Goal: Task Accomplishment & Management: Use online tool/utility

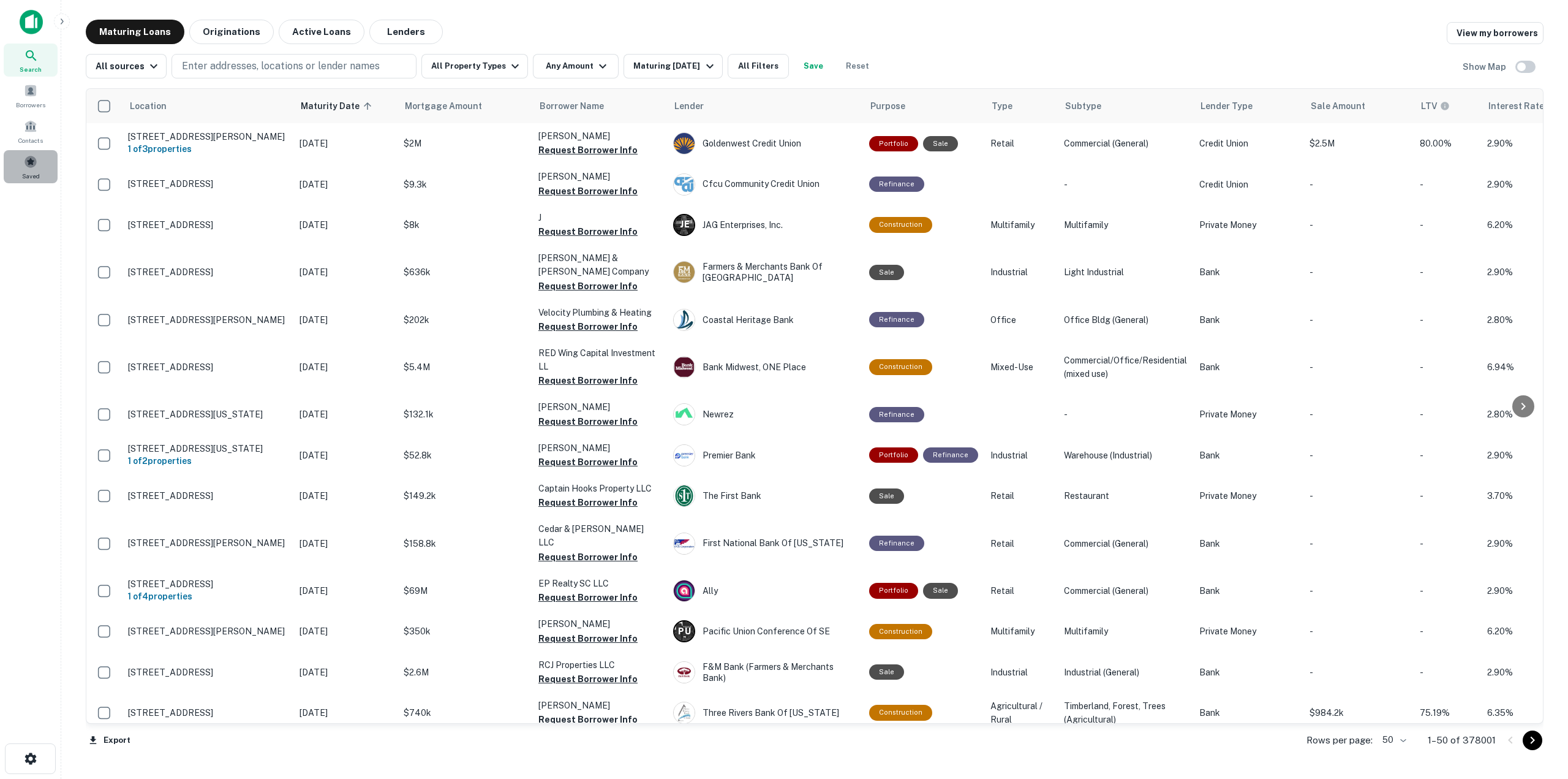
click at [35, 169] on div "Saved" at bounding box center [31, 167] width 54 height 33
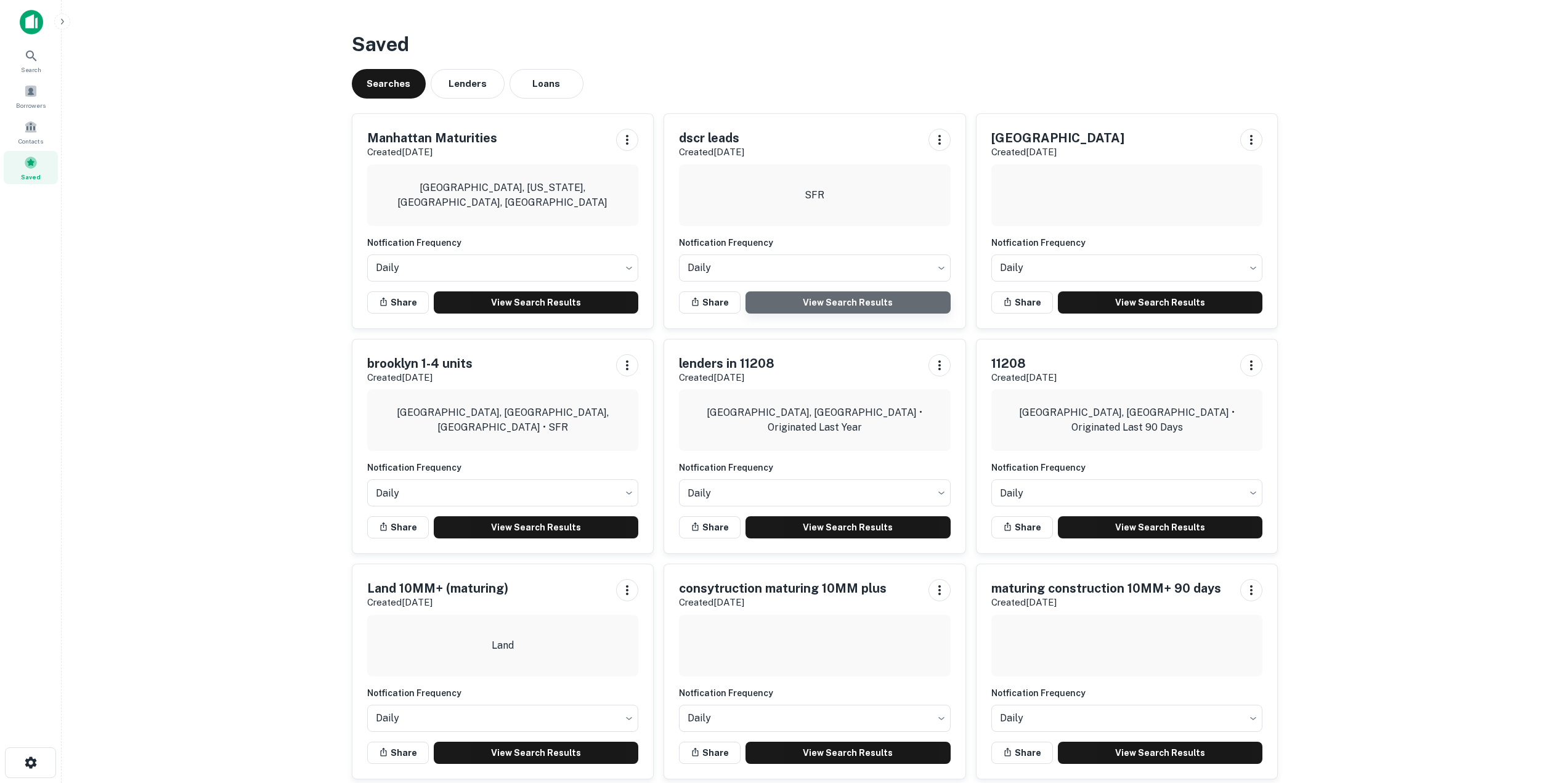
click at [879, 307] on link "View Search Results" at bounding box center [848, 302] width 205 height 22
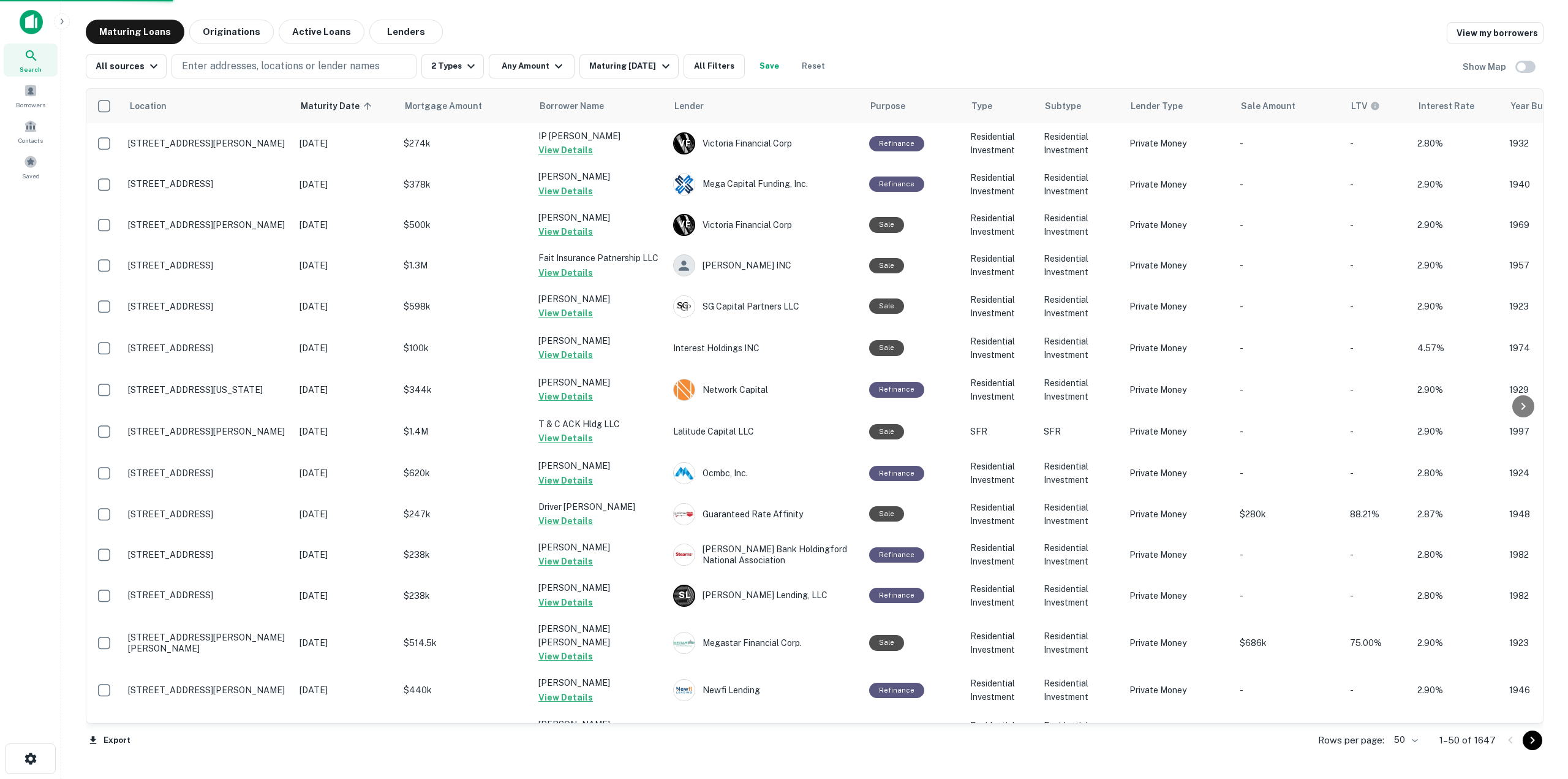
click at [1407, 738] on body "Search Borrowers Contacts Saved Maturing Loans Originations Active Loans Lender…" at bounding box center [784, 389] width 1568 height 779
click at [1406, 753] on li "100" at bounding box center [1407, 753] width 35 height 22
type input "***"
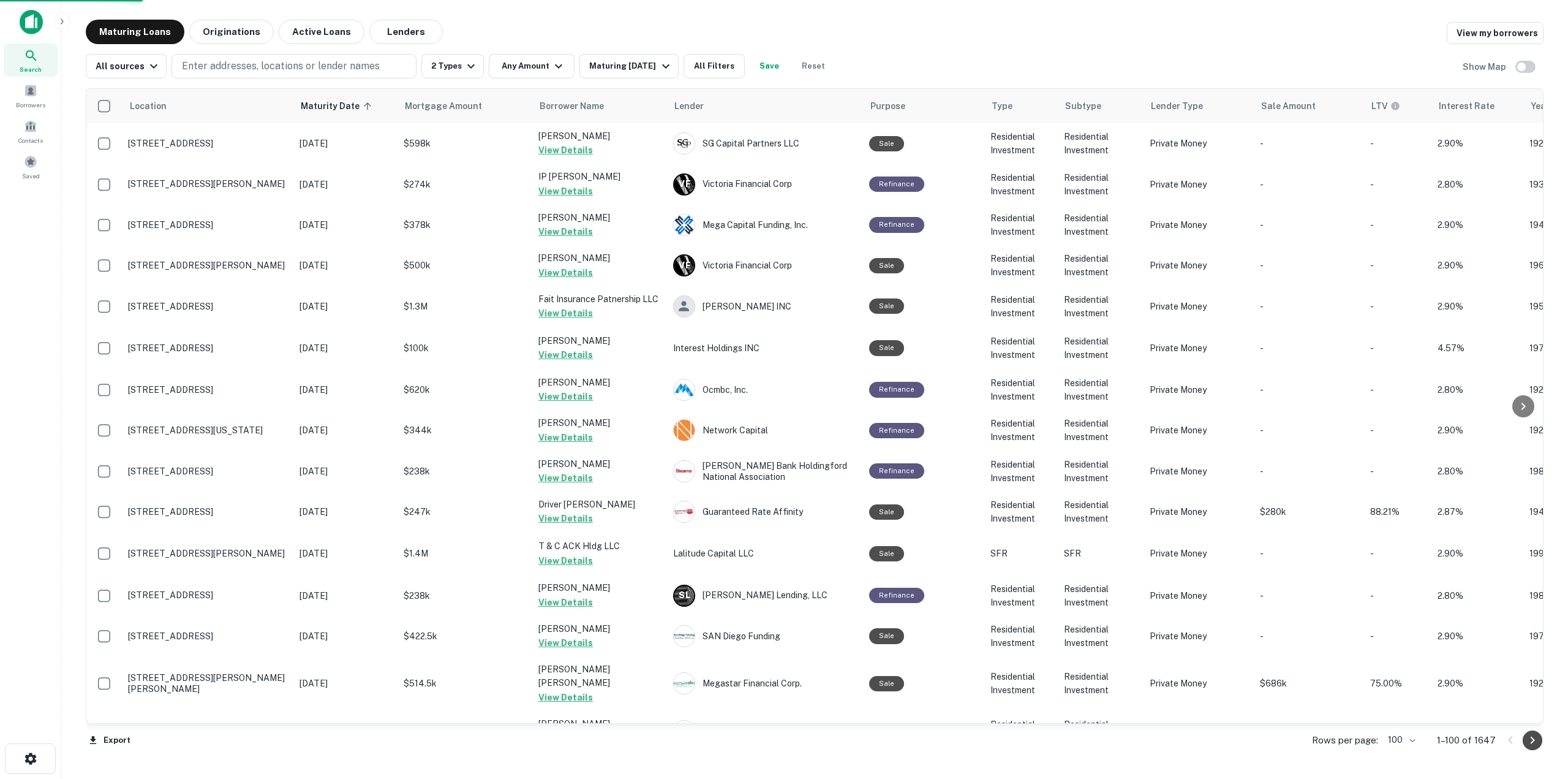
click at [1529, 742] on icon "Go to next page" at bounding box center [1532, 740] width 15 height 15
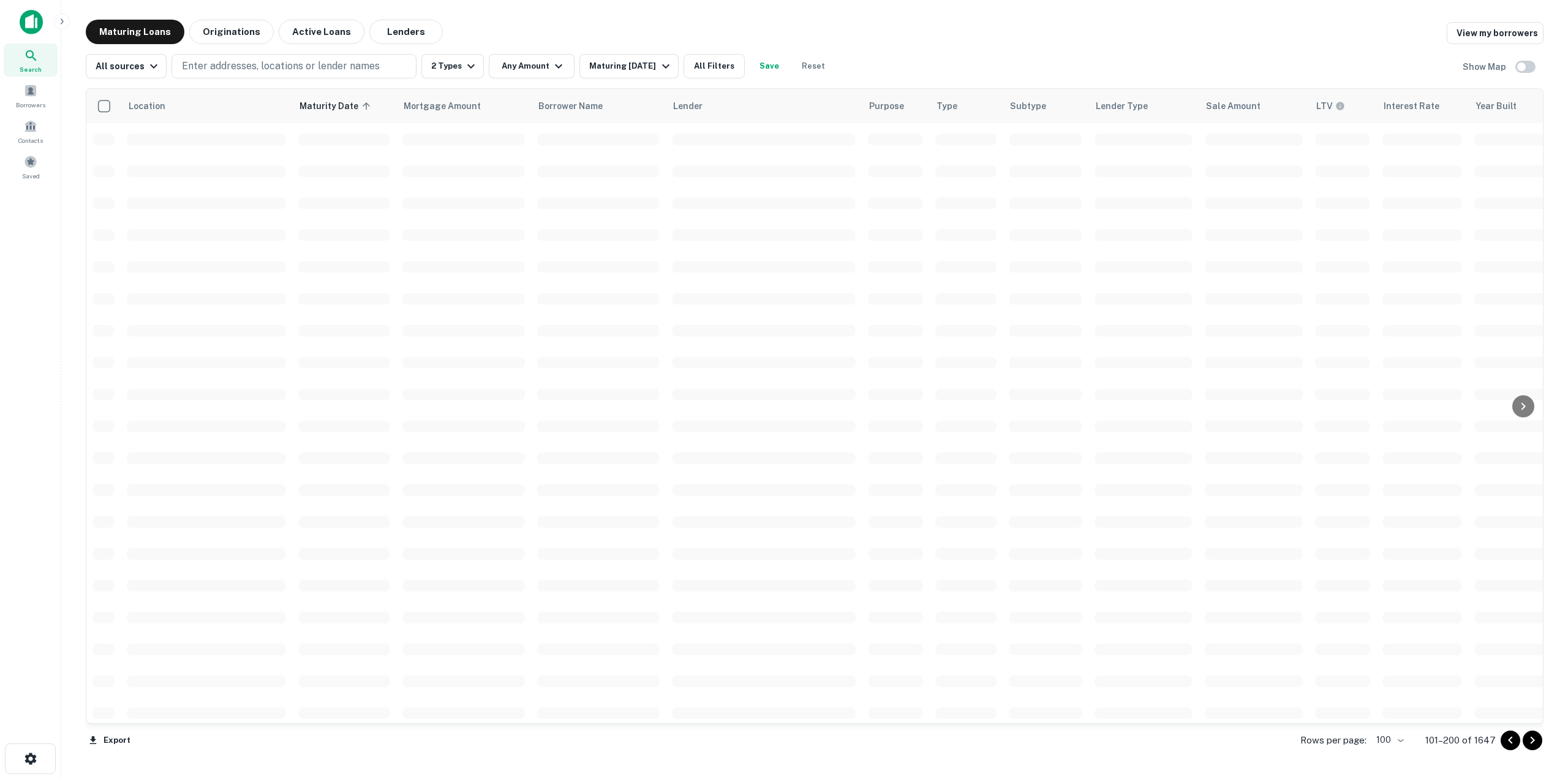
click at [1529, 742] on icon "Go to next page" at bounding box center [1532, 740] width 15 height 15
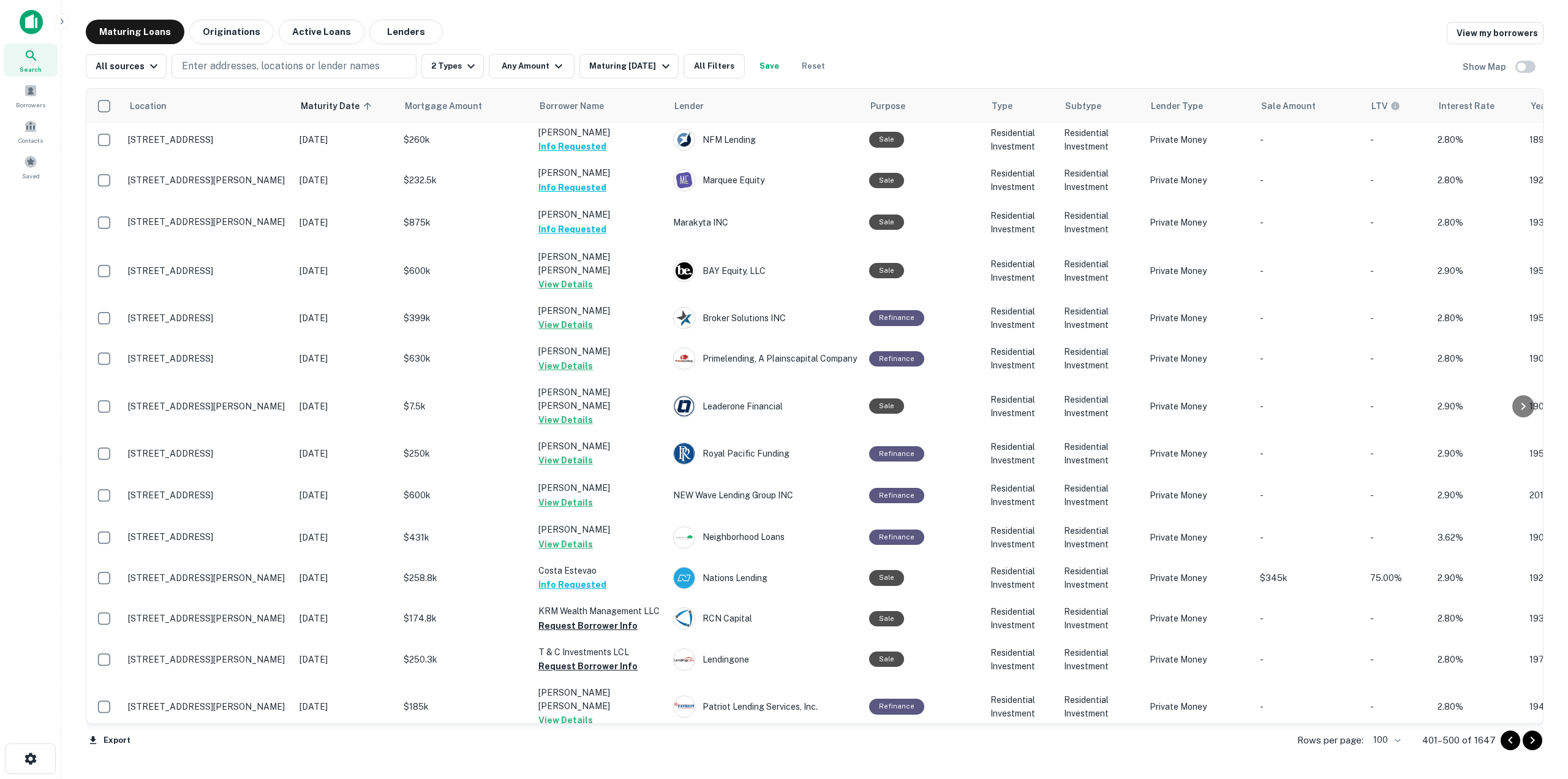
scroll to position [1171, 0]
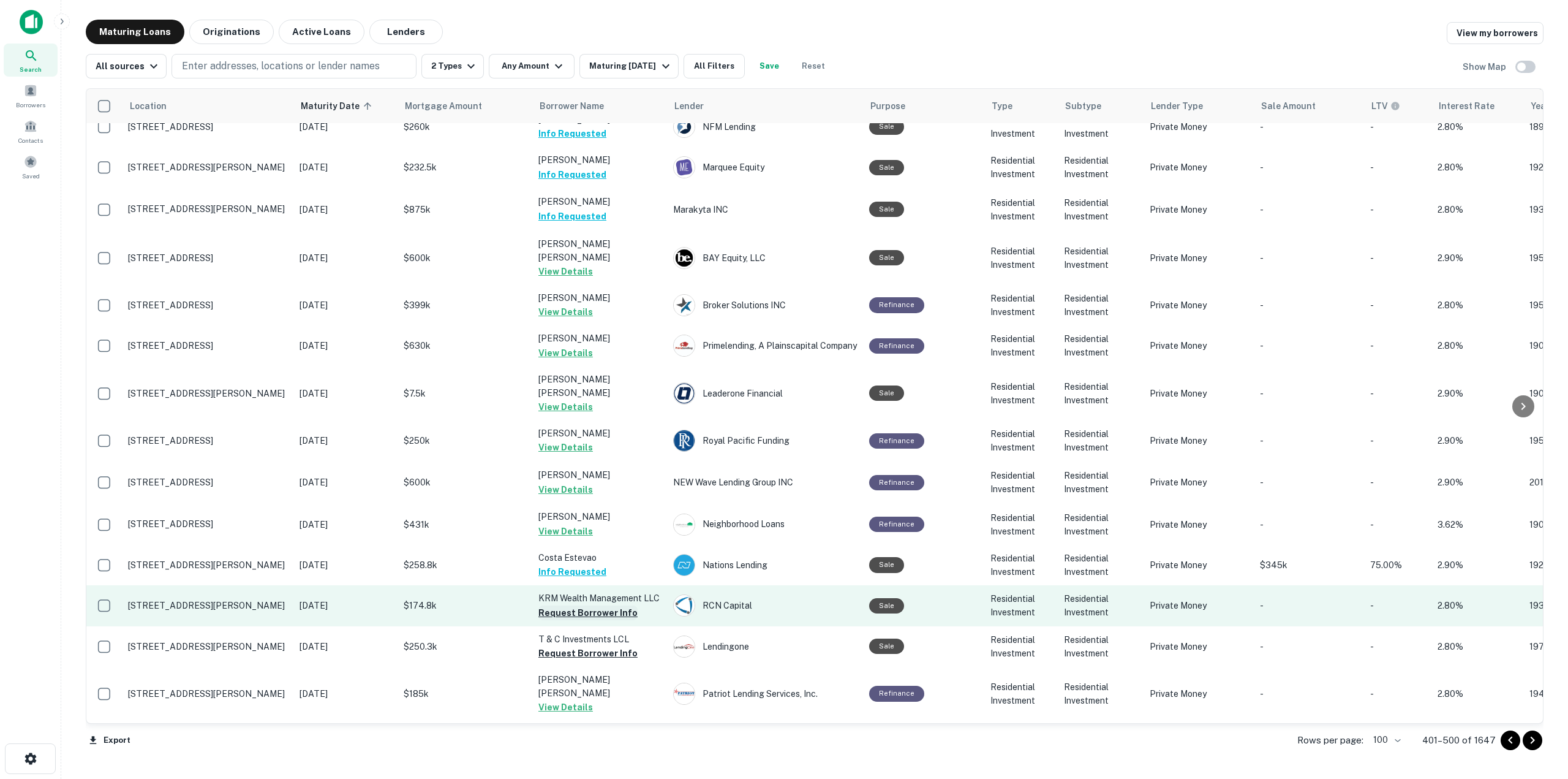
click at [555, 605] on button "Request Borrower Info" at bounding box center [588, 612] width 99 height 15
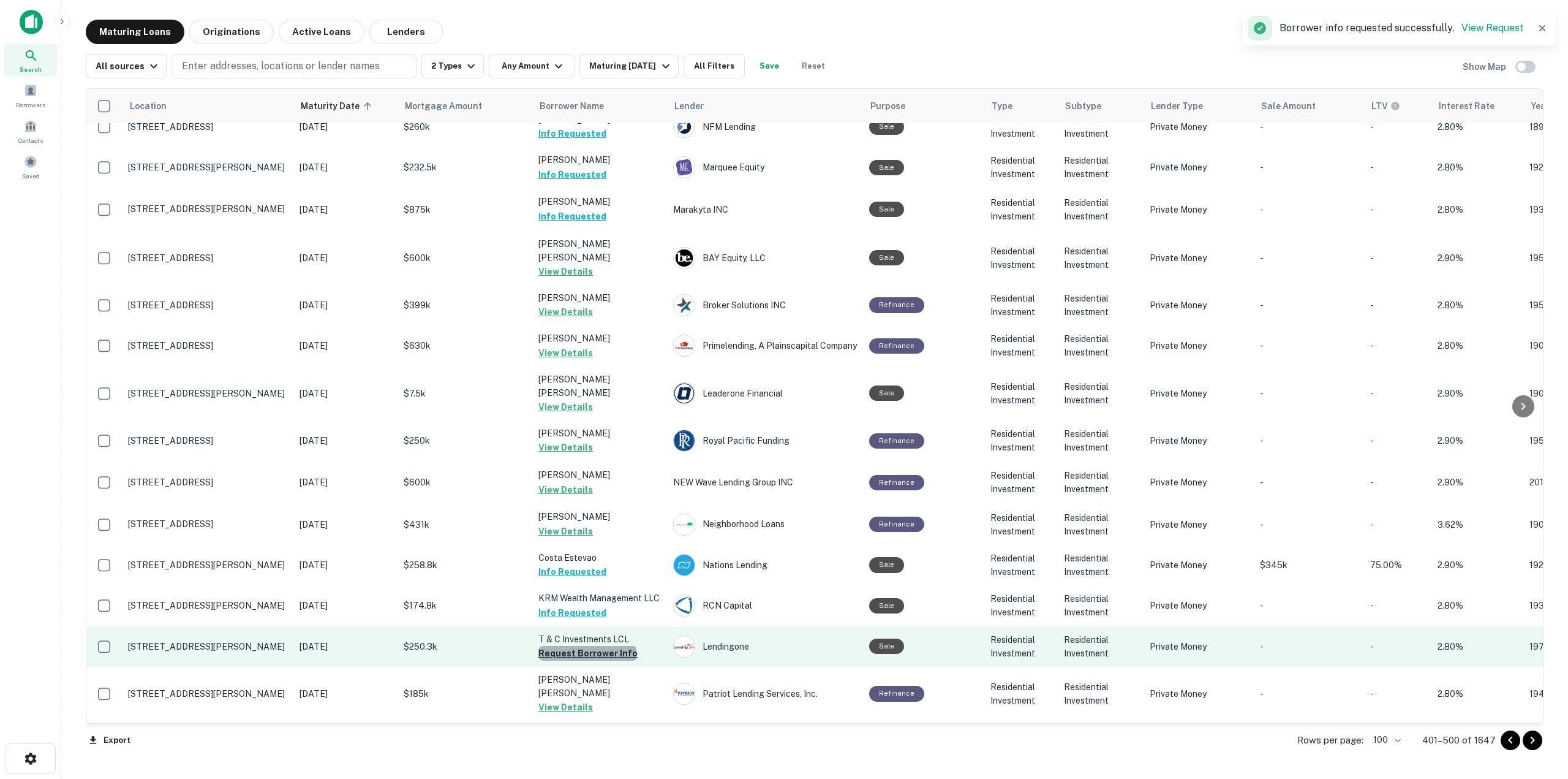
click at [587, 646] on button "Request Borrower Info" at bounding box center [588, 653] width 99 height 15
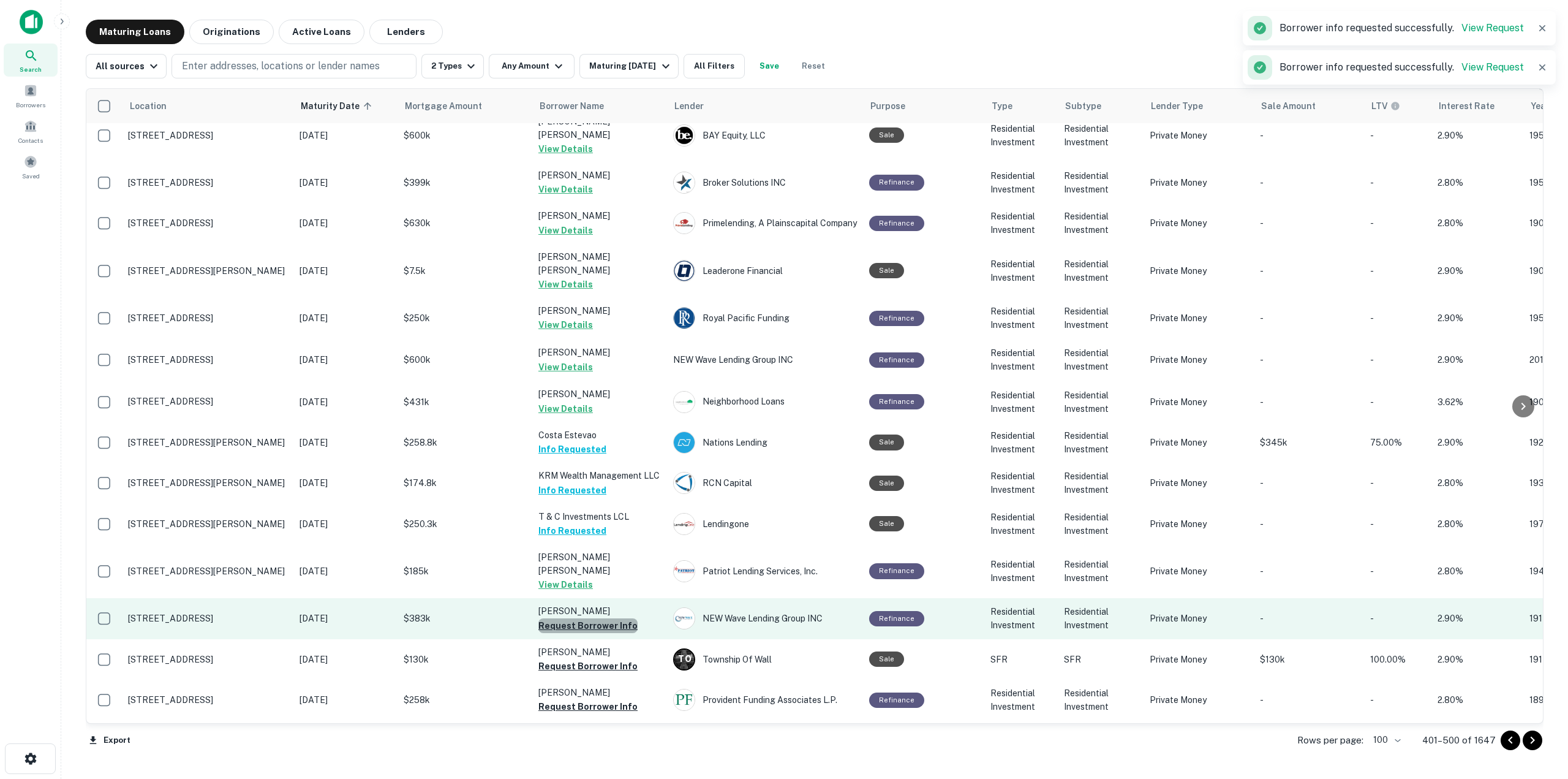
click at [600, 619] on button "Request Borrower Info" at bounding box center [588, 626] width 99 height 15
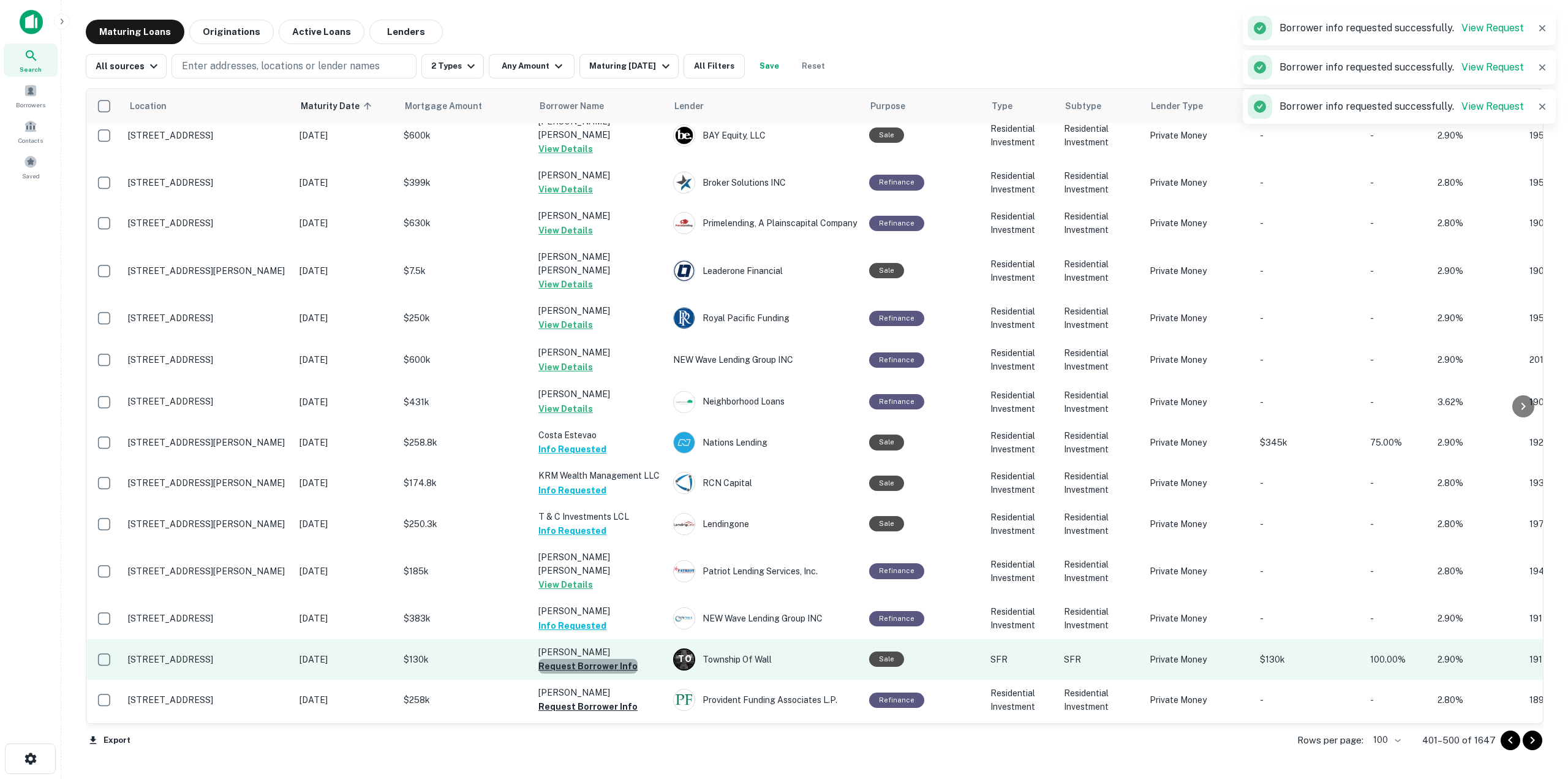
click at [618, 659] on button "Request Borrower Info" at bounding box center [588, 666] width 99 height 15
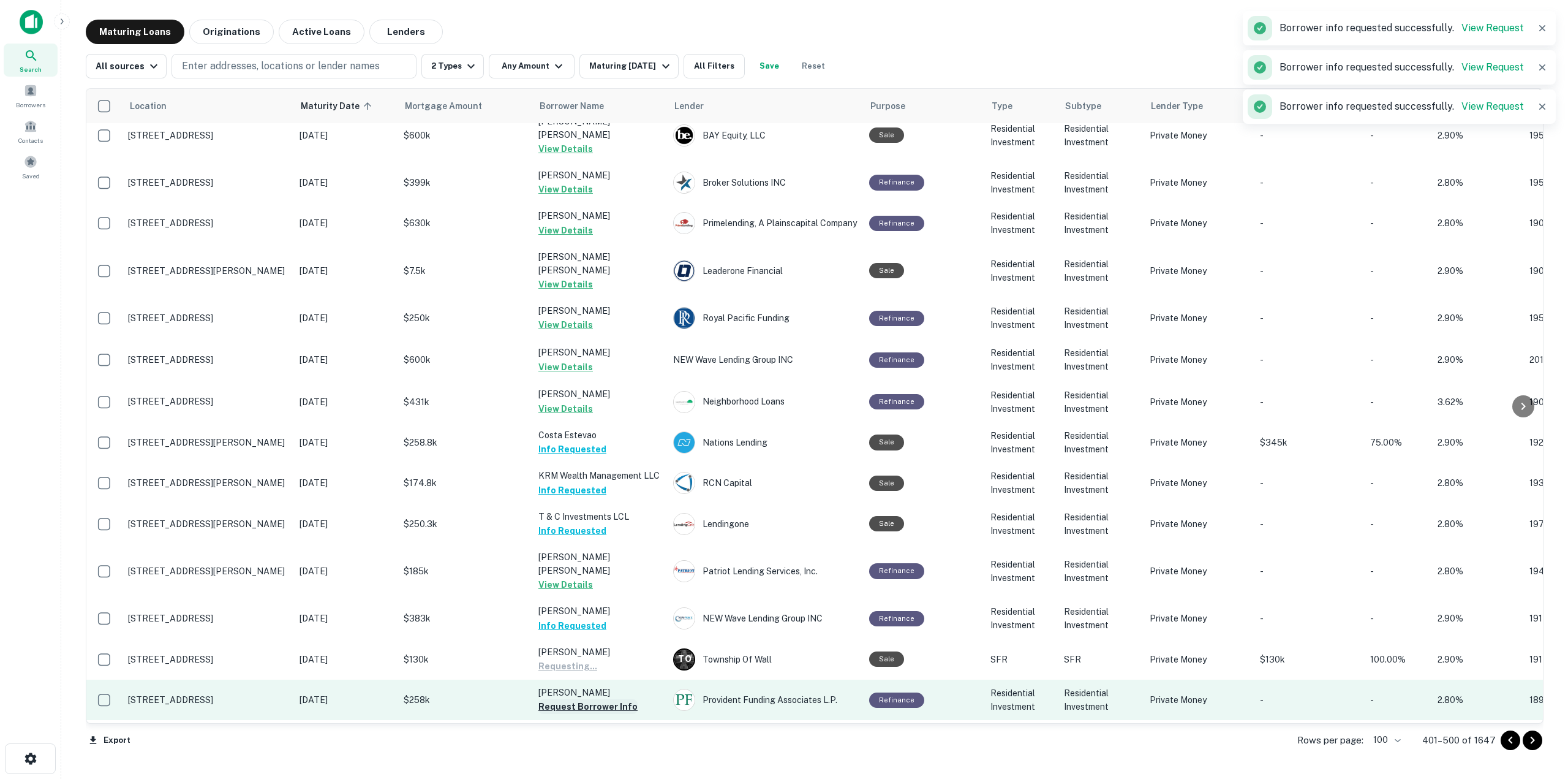
click at [617, 699] on button "Request Borrower Info" at bounding box center [588, 707] width 99 height 15
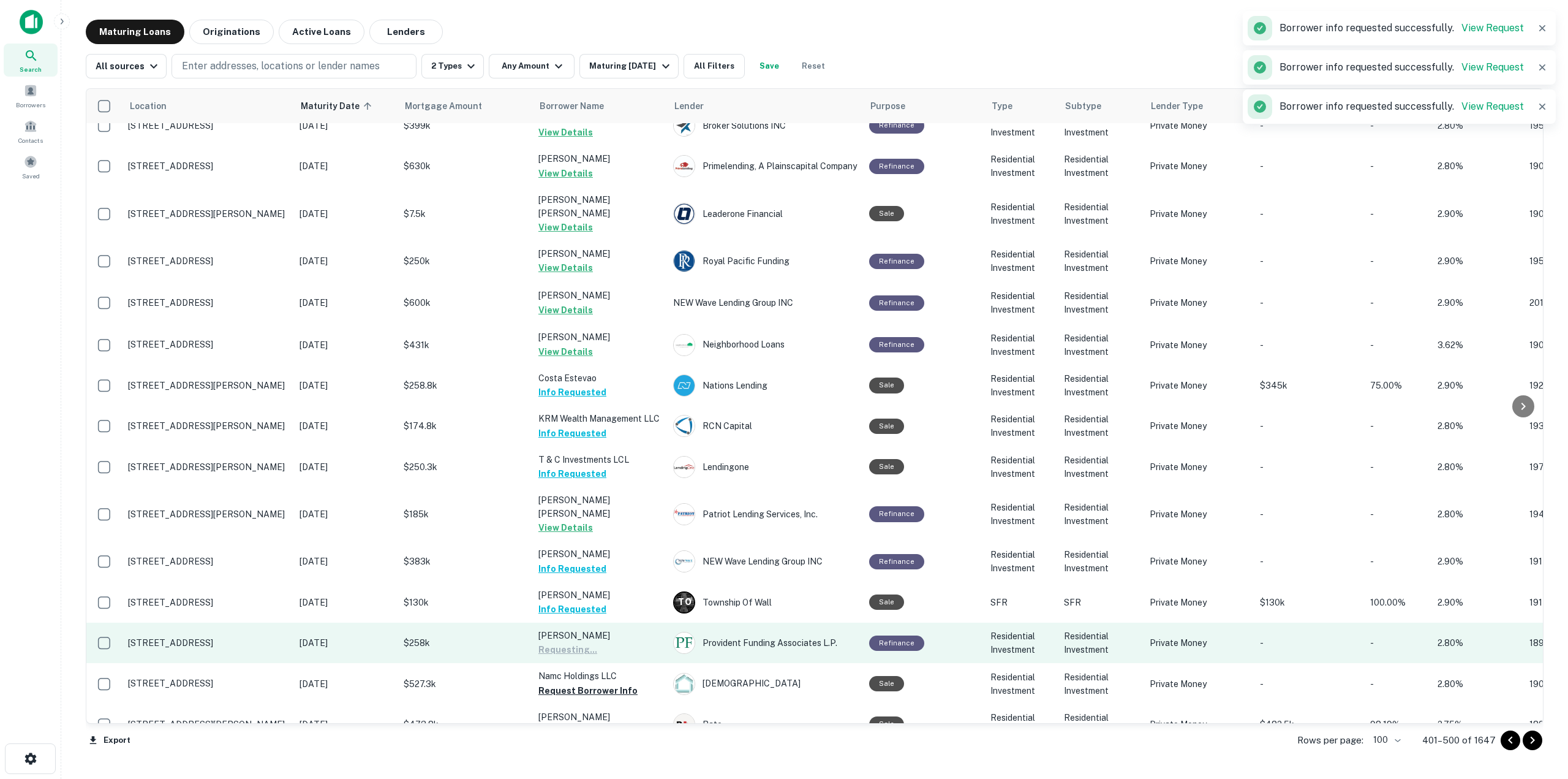
scroll to position [1416, 0]
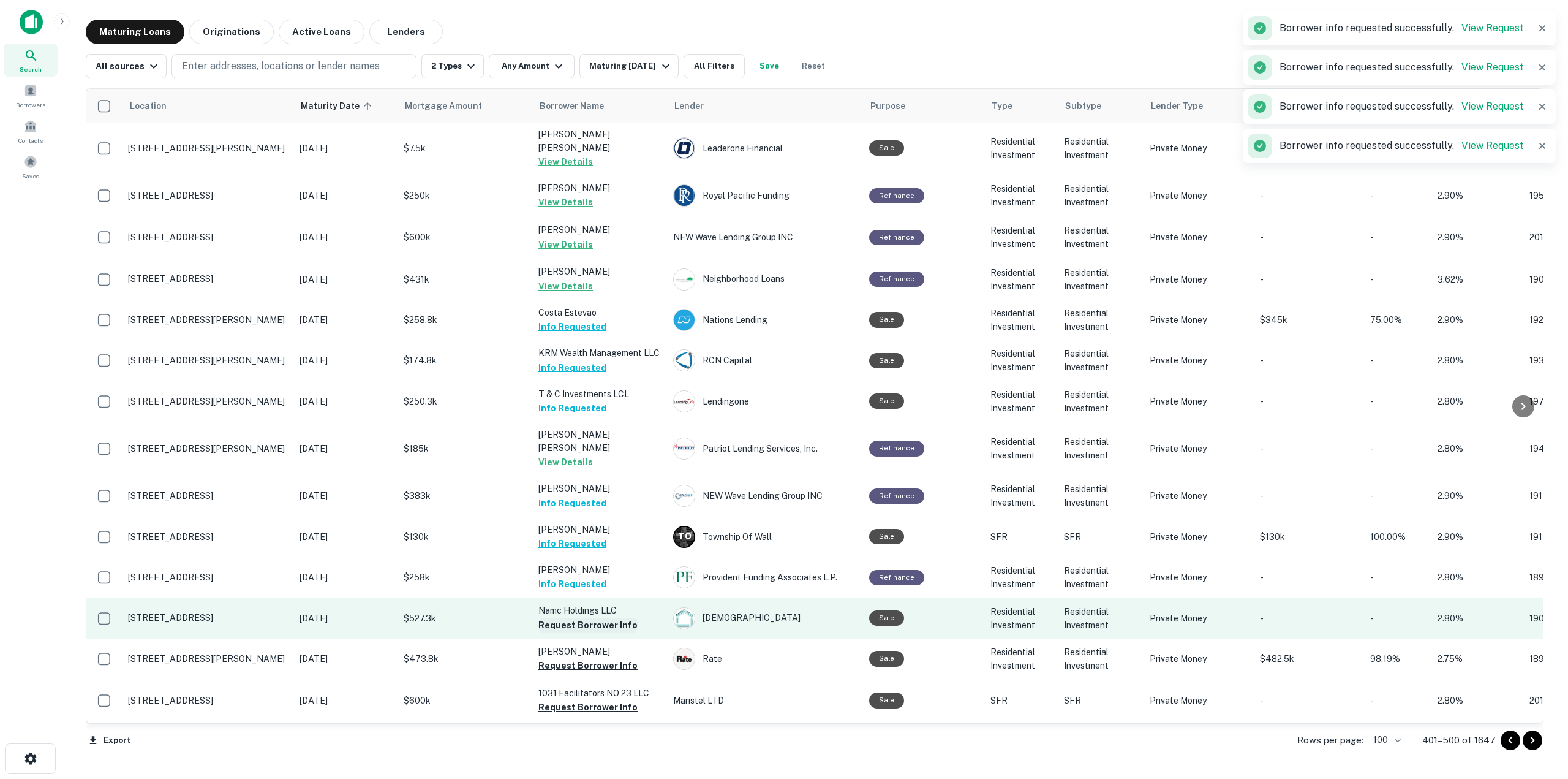
click at [623, 618] on button "Request Borrower Info" at bounding box center [588, 625] width 99 height 15
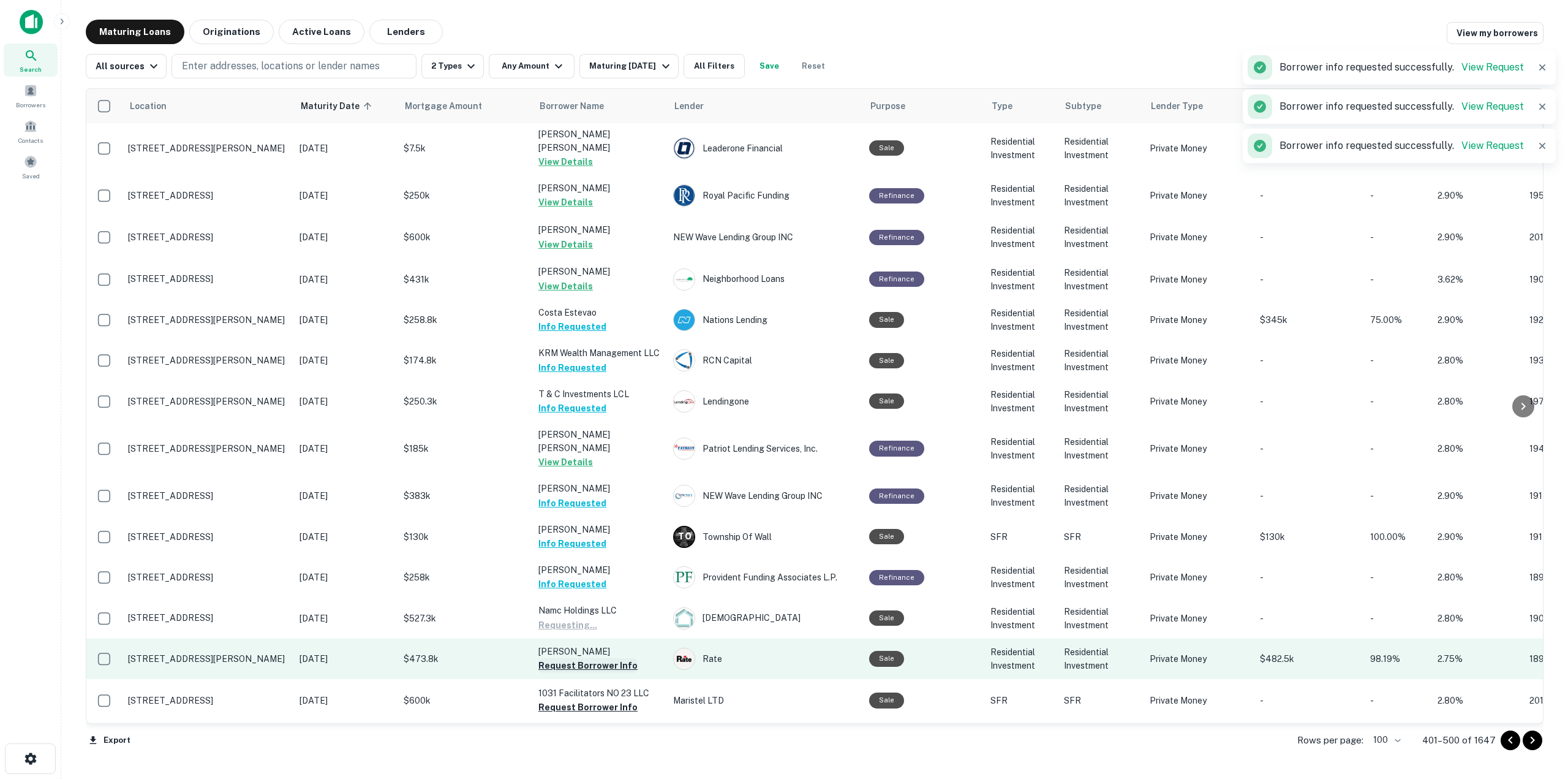
click at [618, 658] on button "Request Borrower Info" at bounding box center [588, 666] width 99 height 15
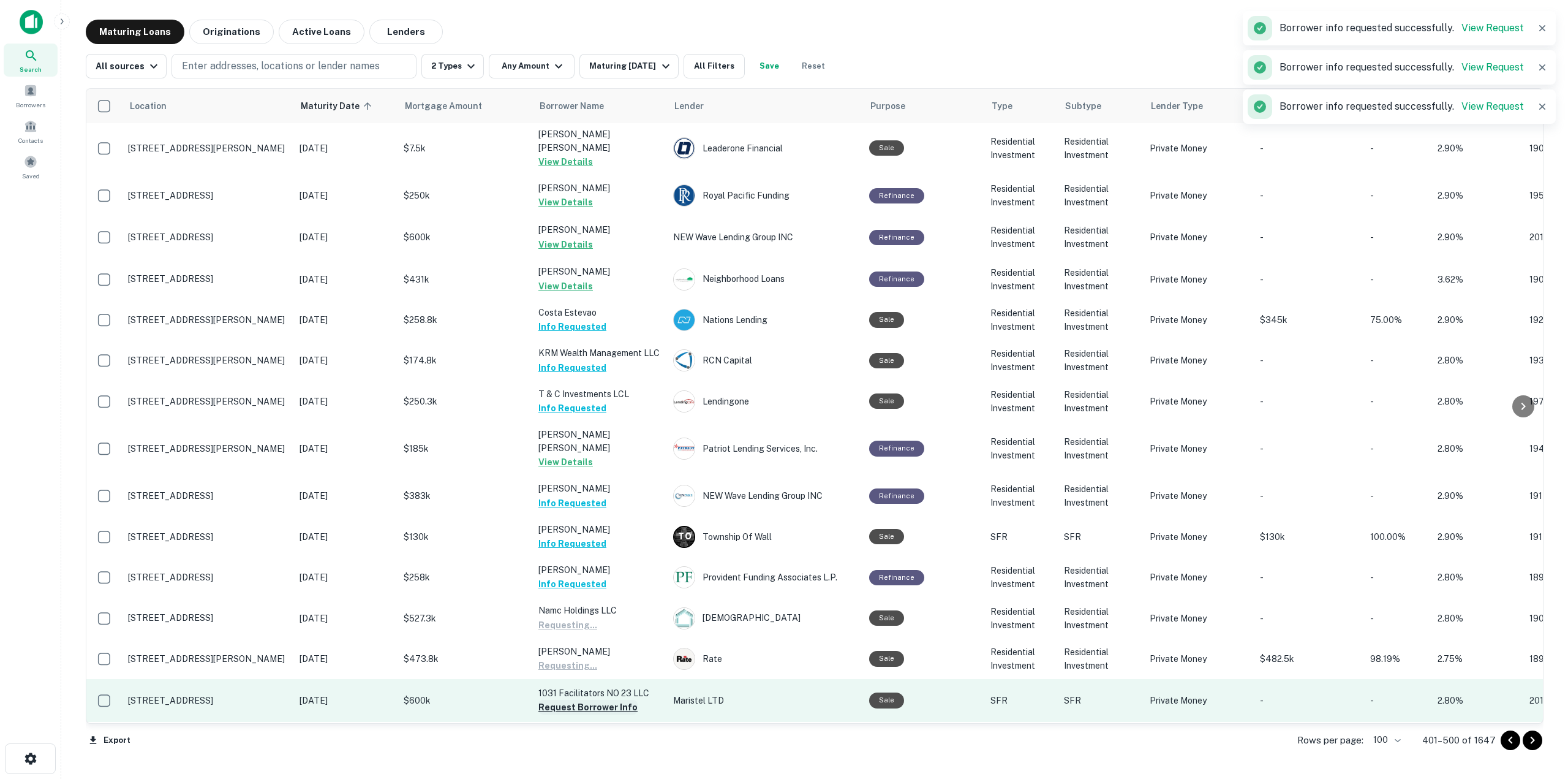
click at [624, 700] on button "Request Borrower Info" at bounding box center [588, 707] width 99 height 15
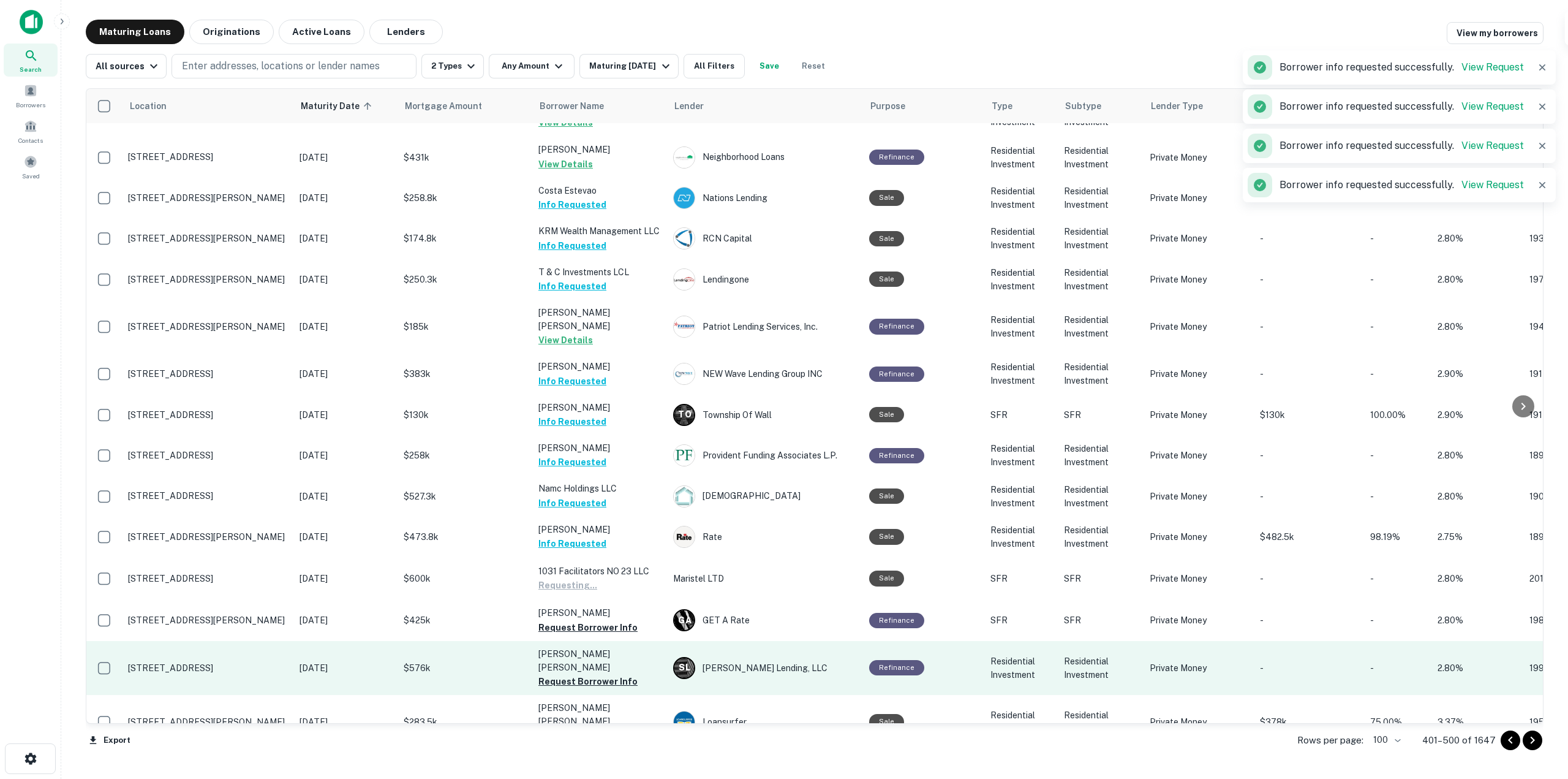
scroll to position [1539, 0]
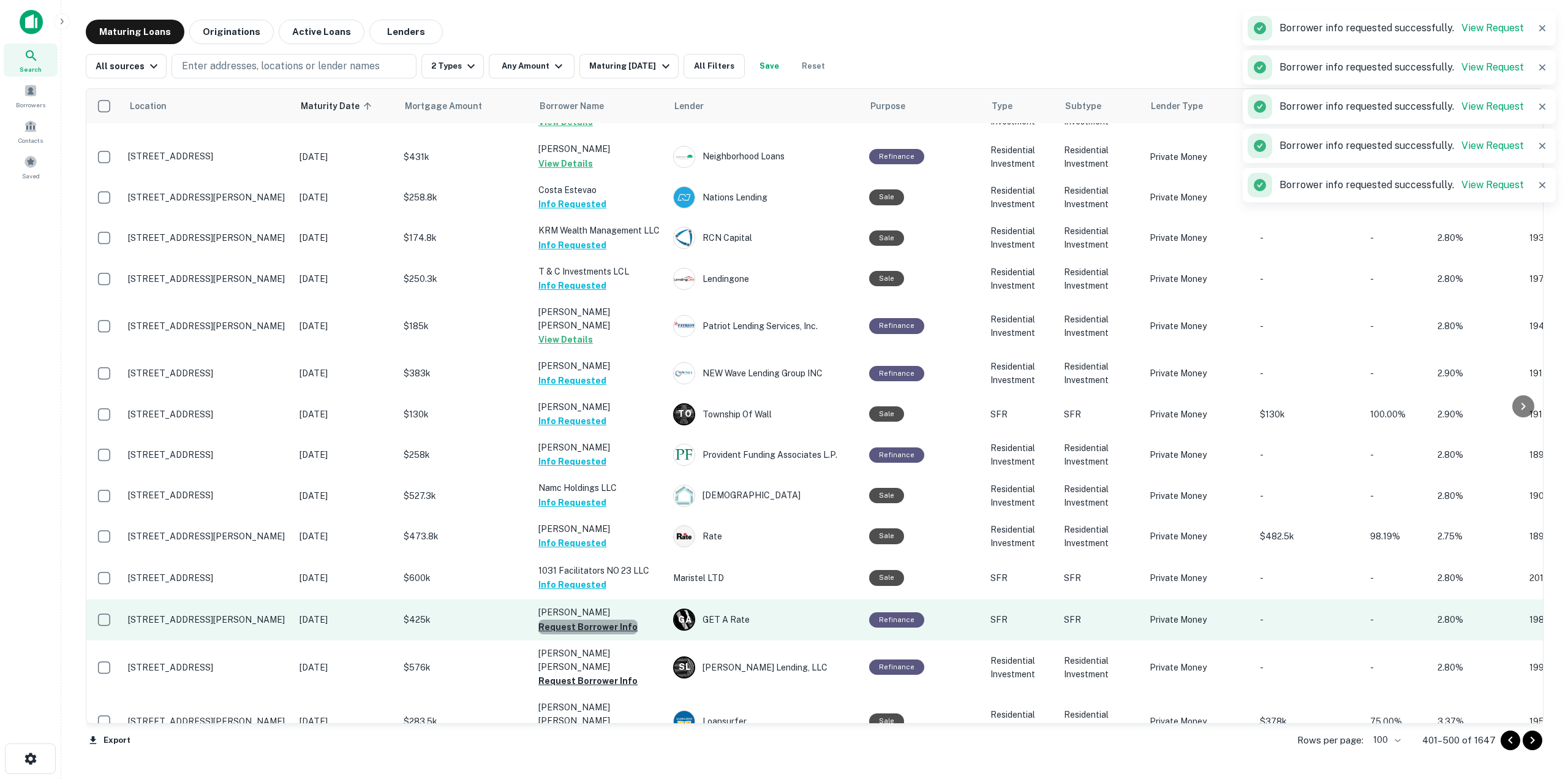
click at [620, 619] on button "Request Borrower Info" at bounding box center [588, 626] width 99 height 15
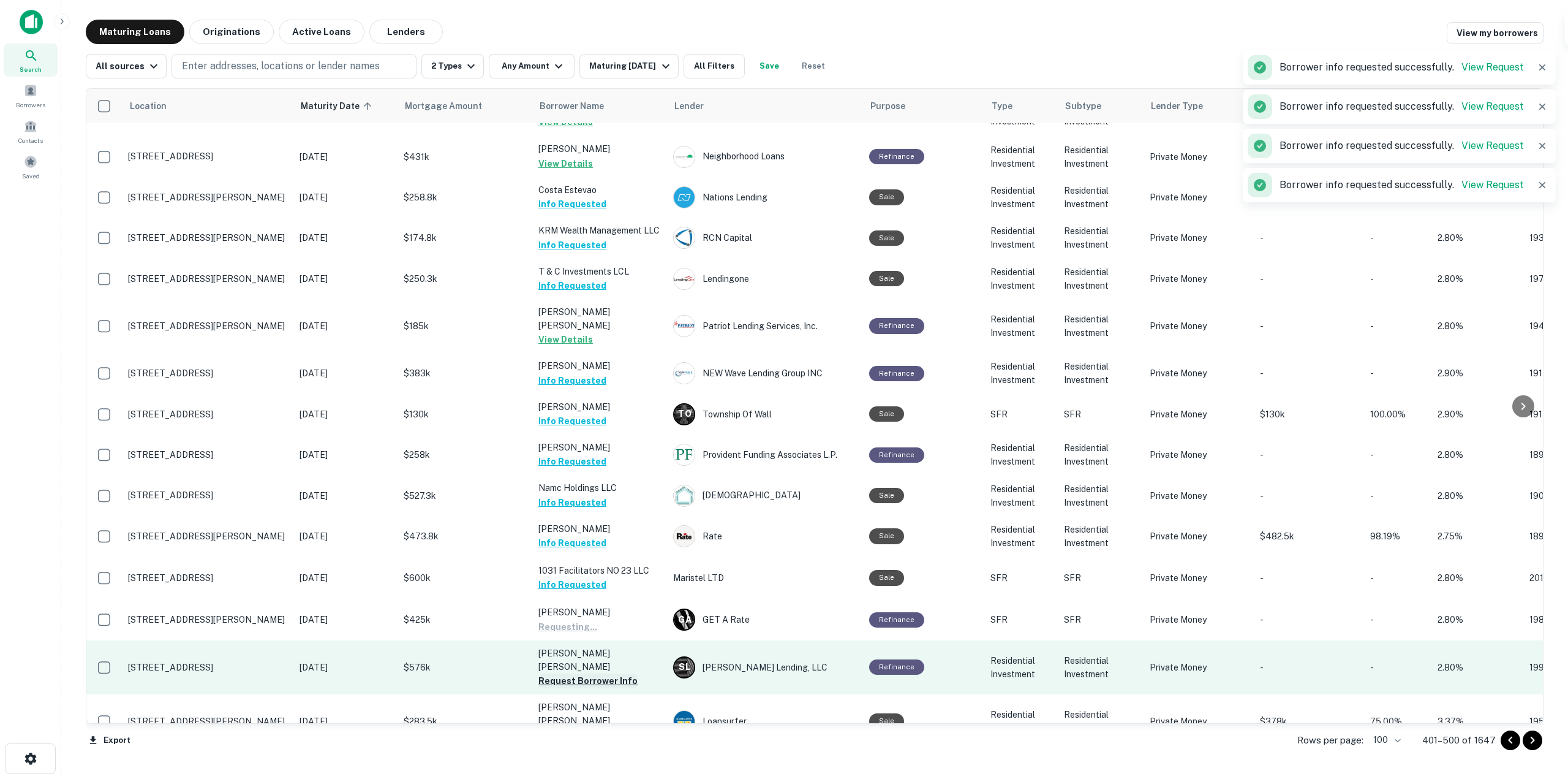
click at [620, 674] on button "Request Borrower Info" at bounding box center [588, 681] width 99 height 15
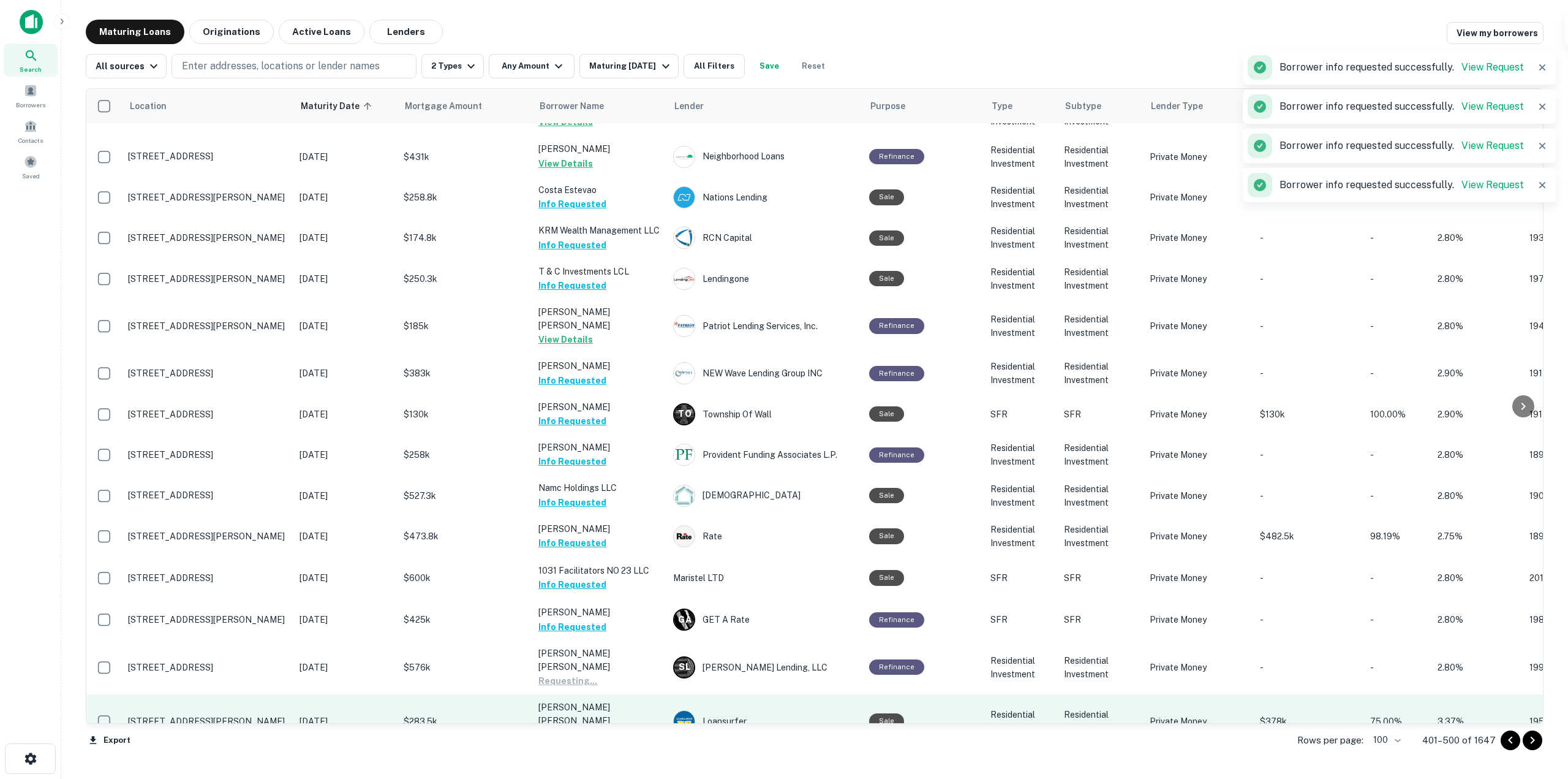
click at [612, 728] on button "Request Borrower Info" at bounding box center [588, 735] width 99 height 15
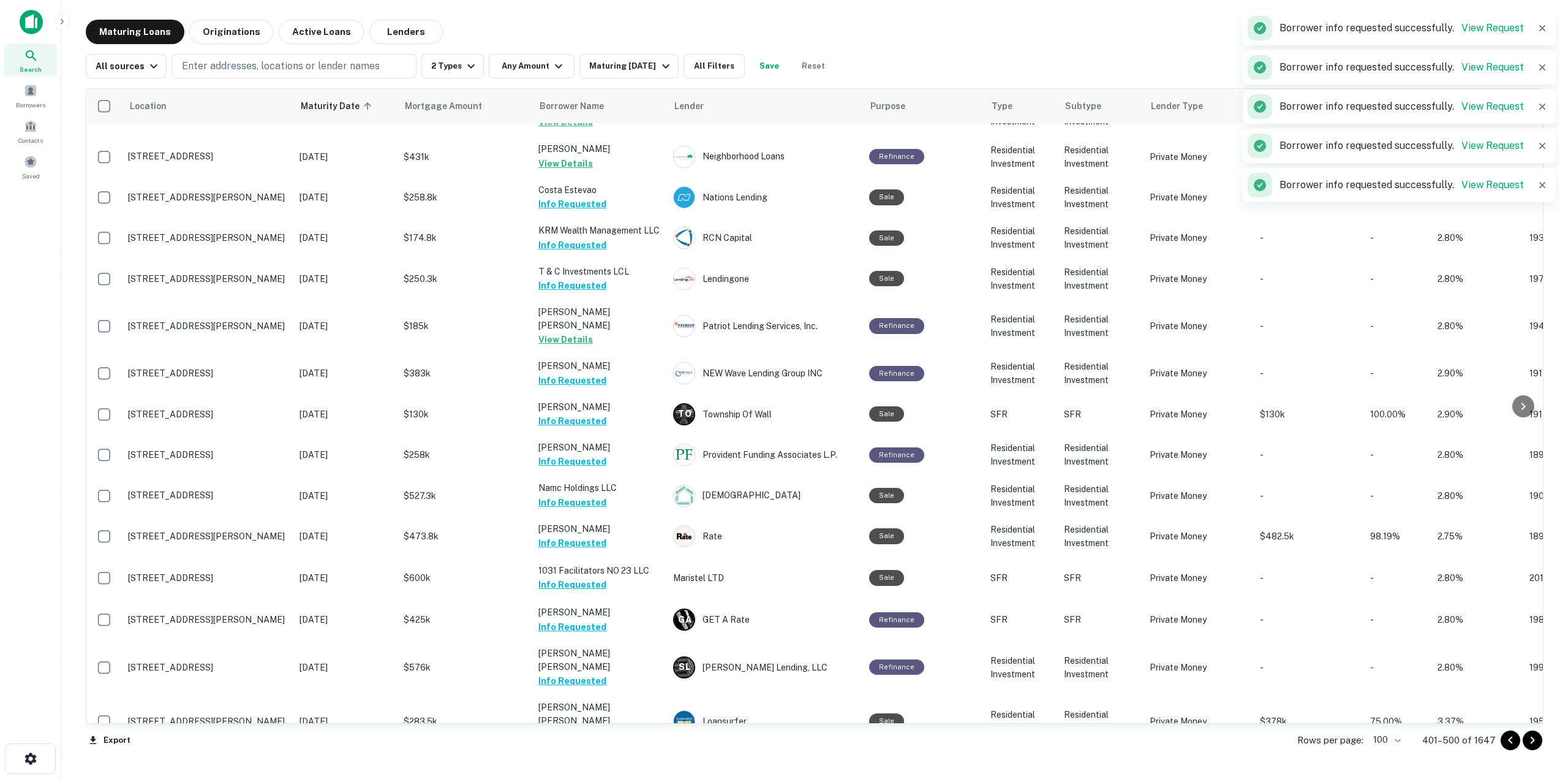
click at [609, 769] on button "Request Borrower Info" at bounding box center [588, 776] width 99 height 15
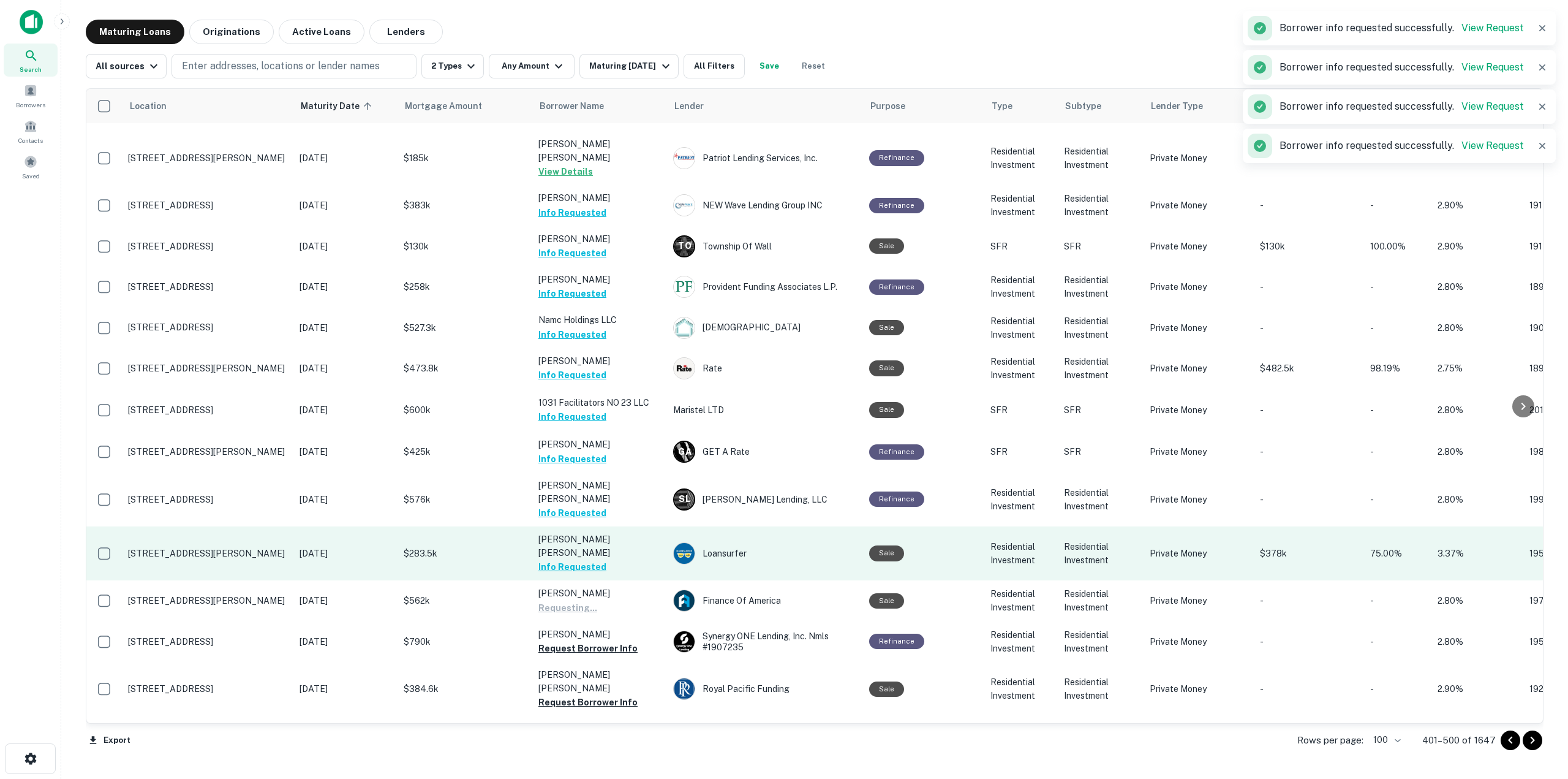
scroll to position [1723, 0]
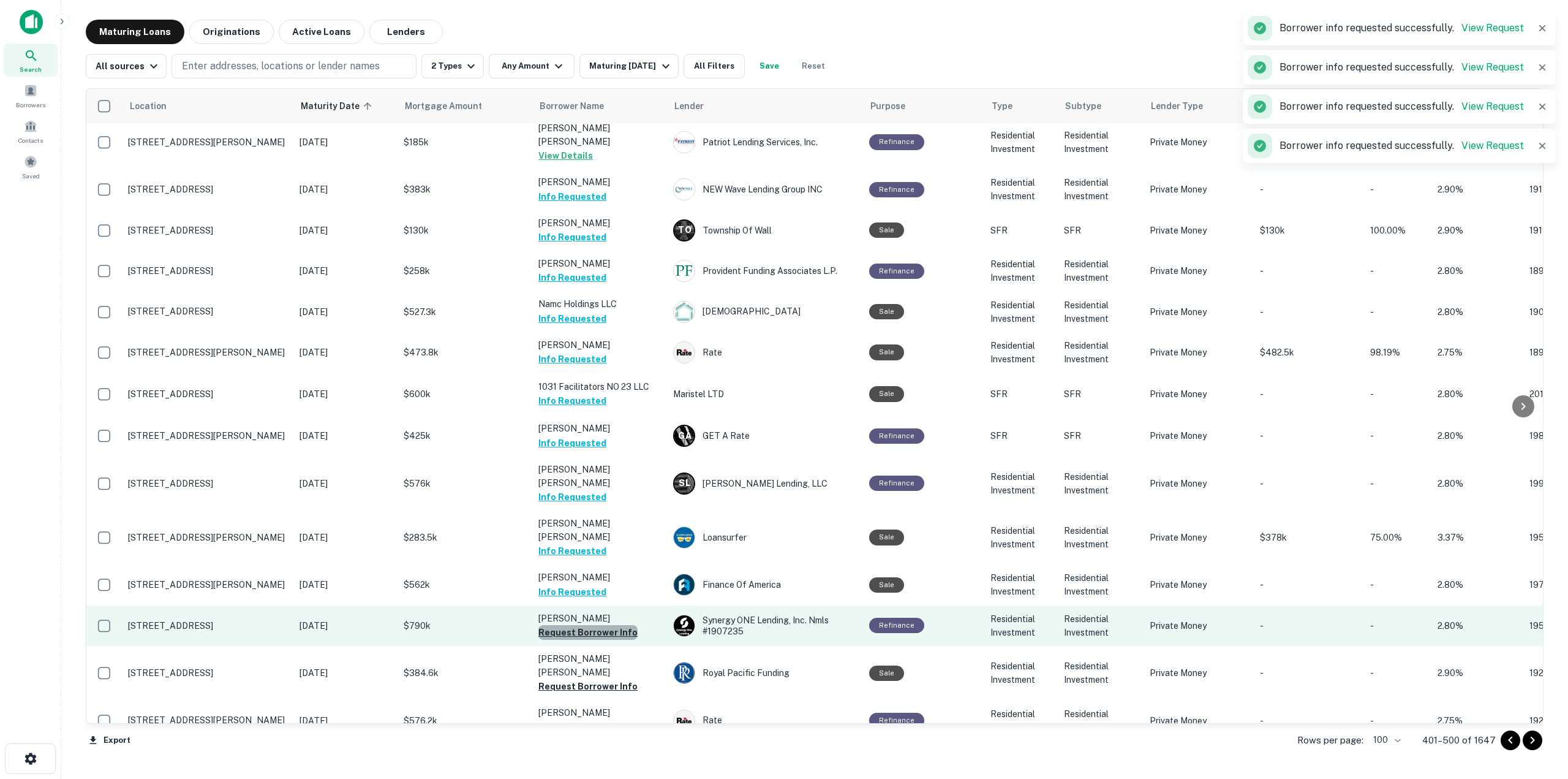
click at [622, 625] on button "Request Borrower Info" at bounding box center [588, 632] width 99 height 15
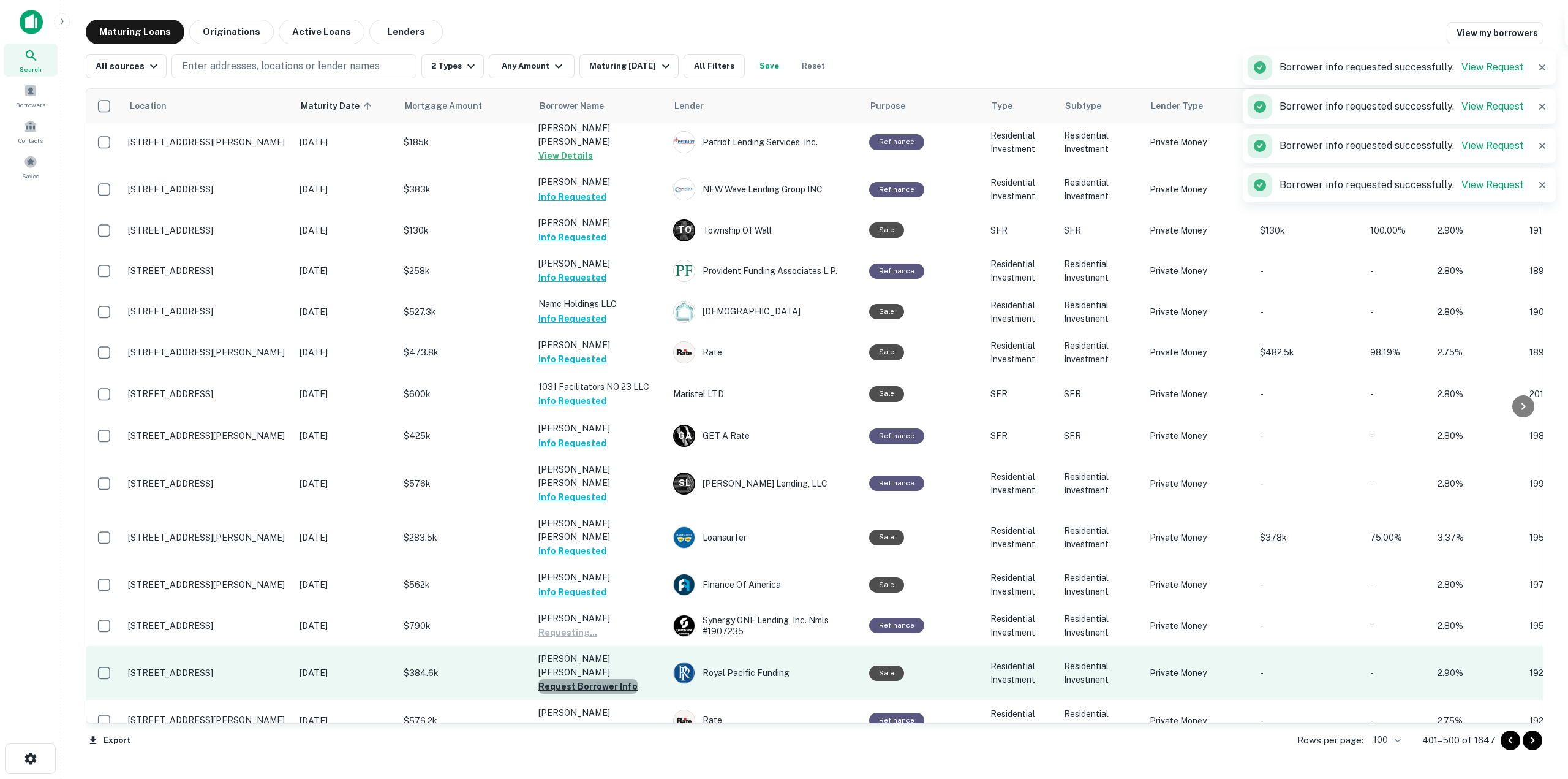
click at [618, 679] on button "Request Borrower Info" at bounding box center [588, 686] width 99 height 15
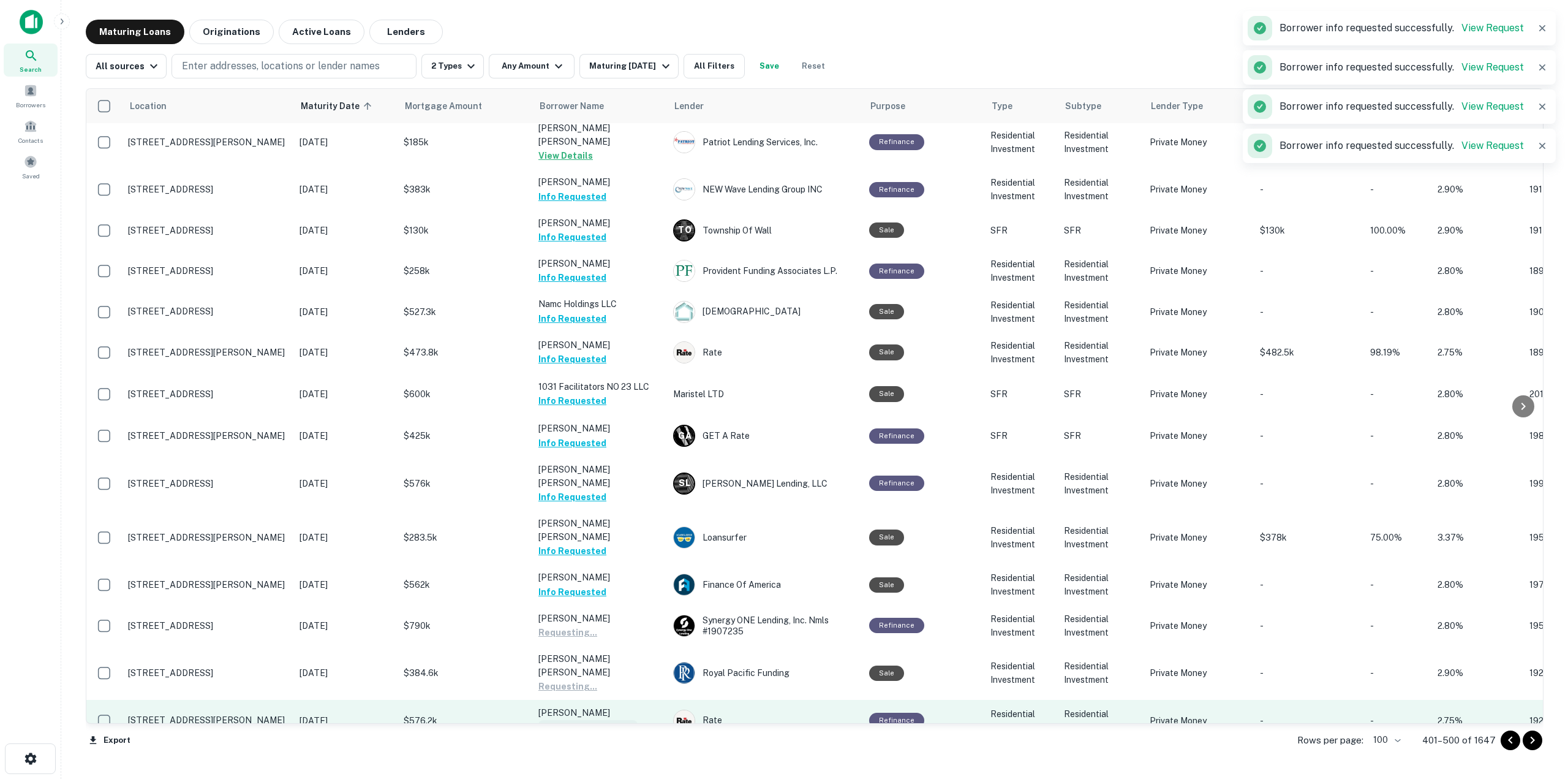
click at [617, 720] on button "Request Borrower Info" at bounding box center [588, 727] width 99 height 15
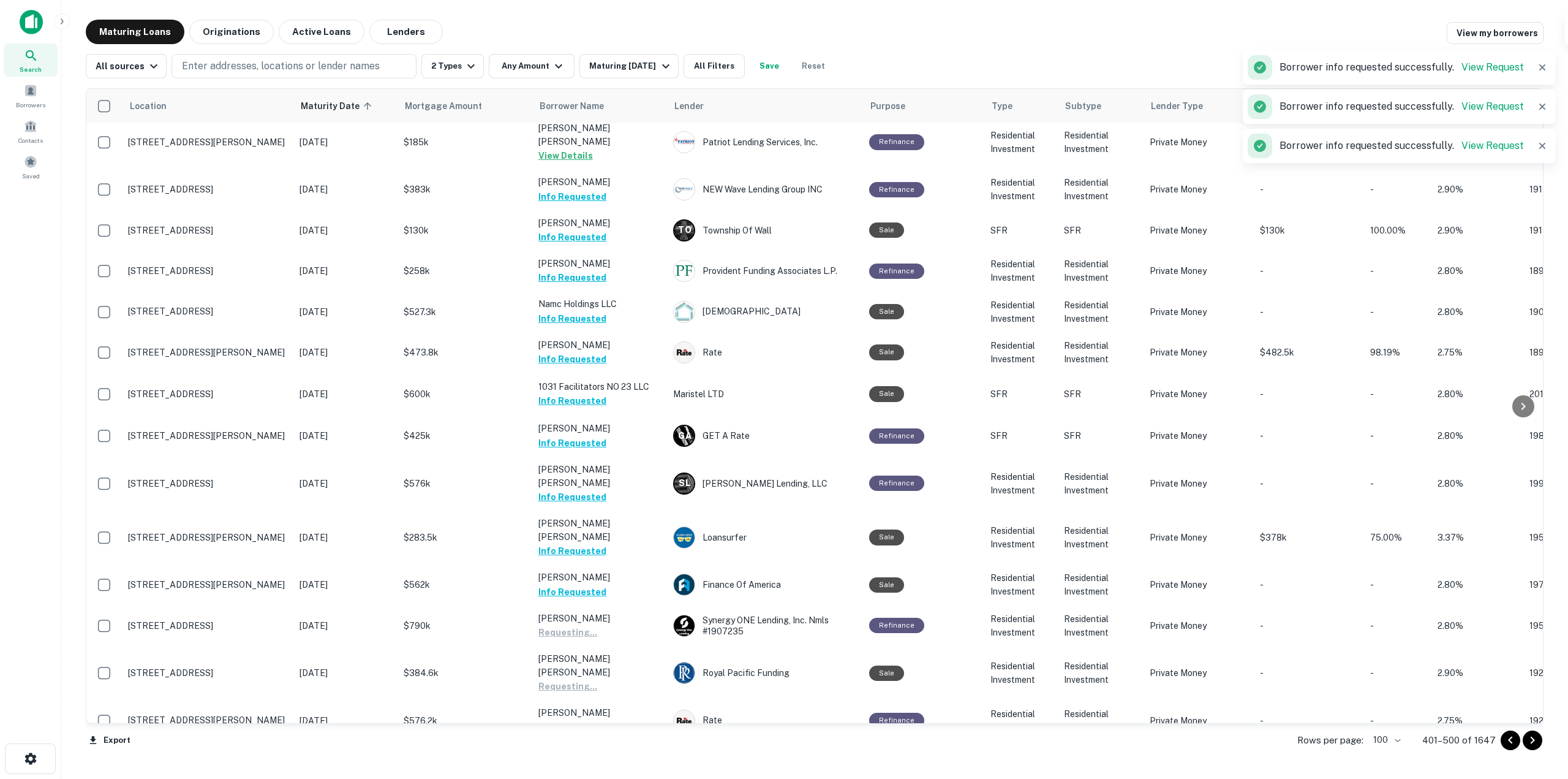
click at [616, 774] on button "Request Borrower Info" at bounding box center [588, 781] width 99 height 15
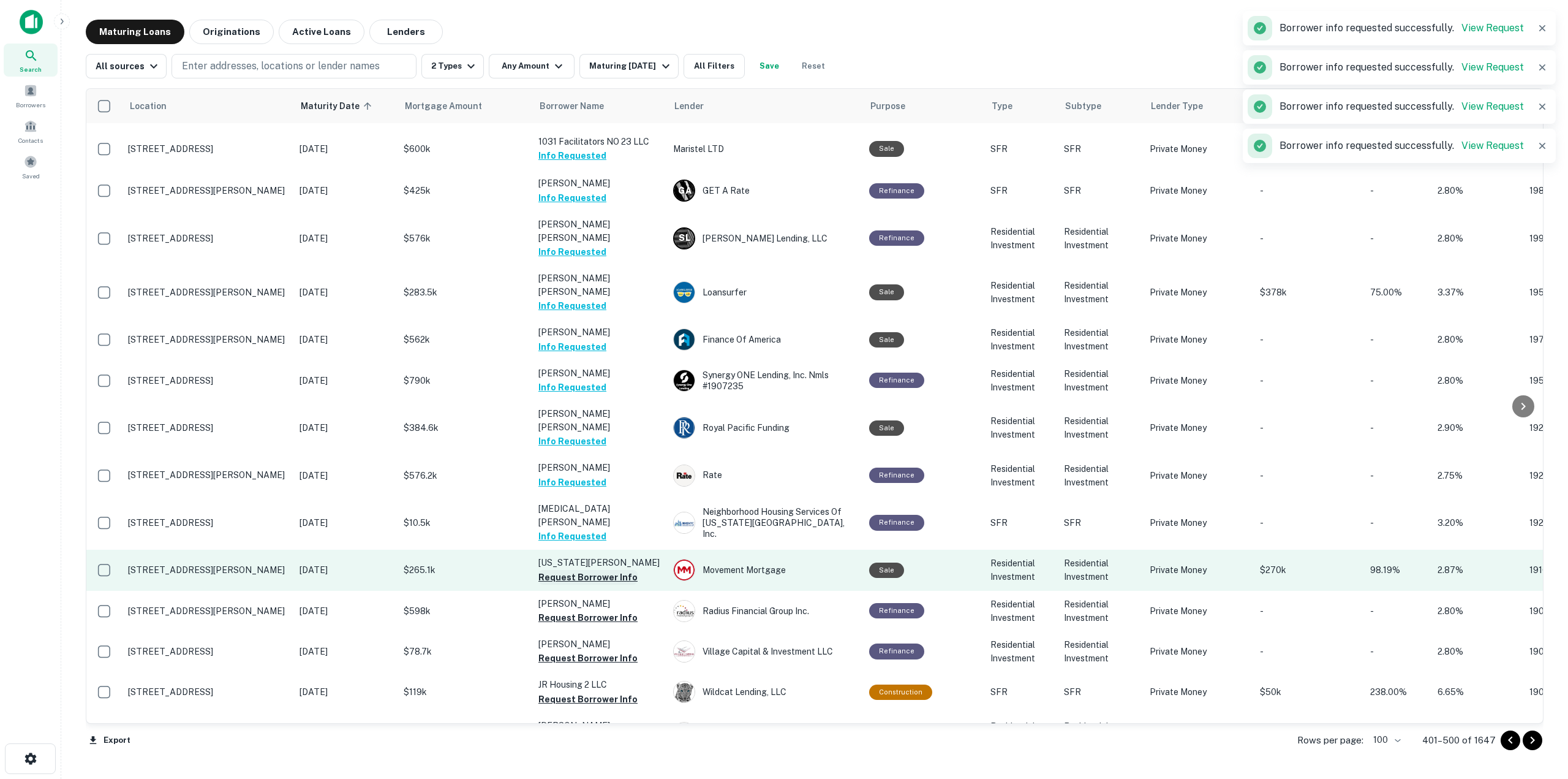
click at [616, 570] on button "Request Borrower Info" at bounding box center [588, 577] width 99 height 15
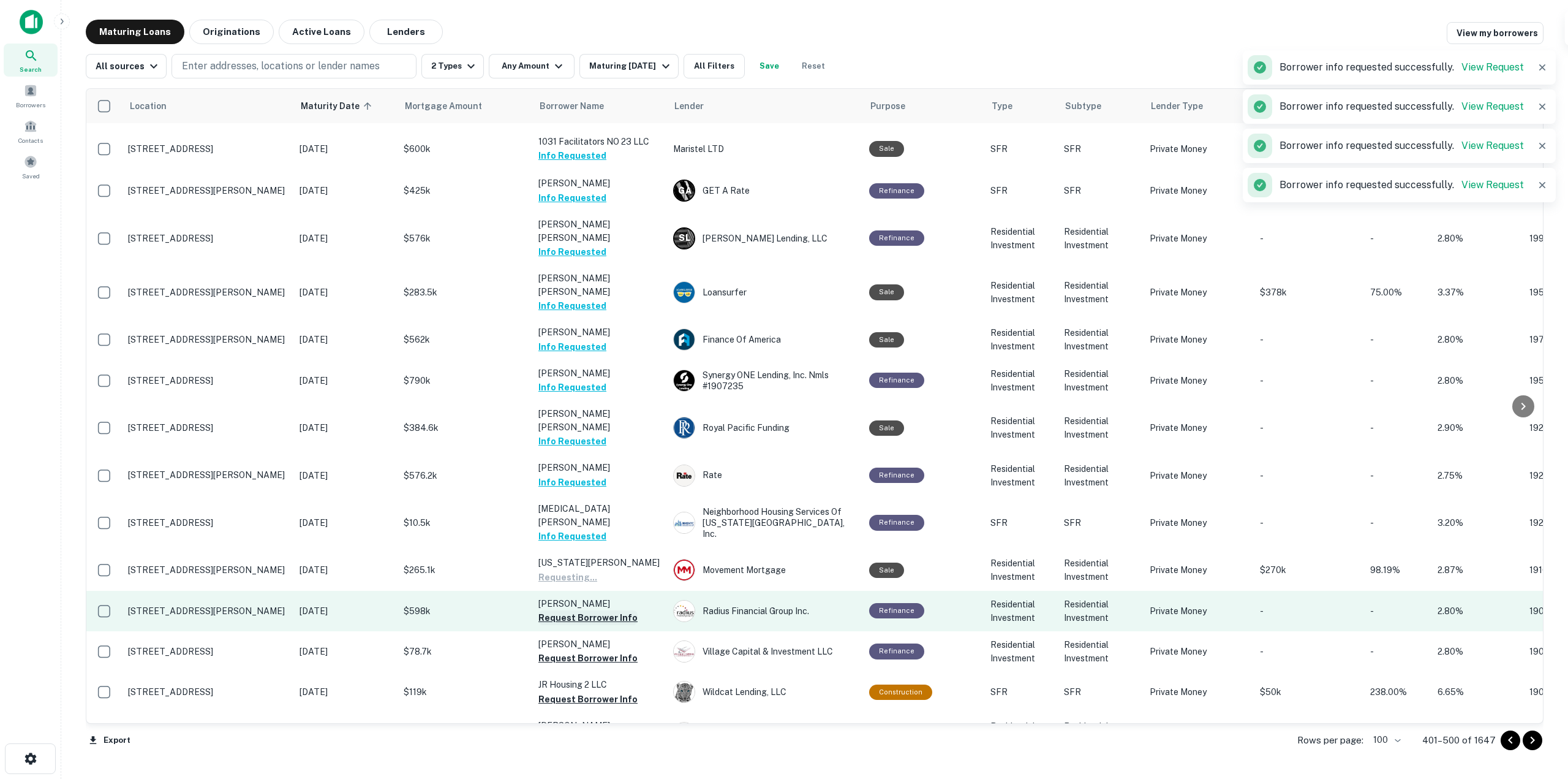
click at [618, 610] on button "Request Borrower Info" at bounding box center [588, 617] width 99 height 15
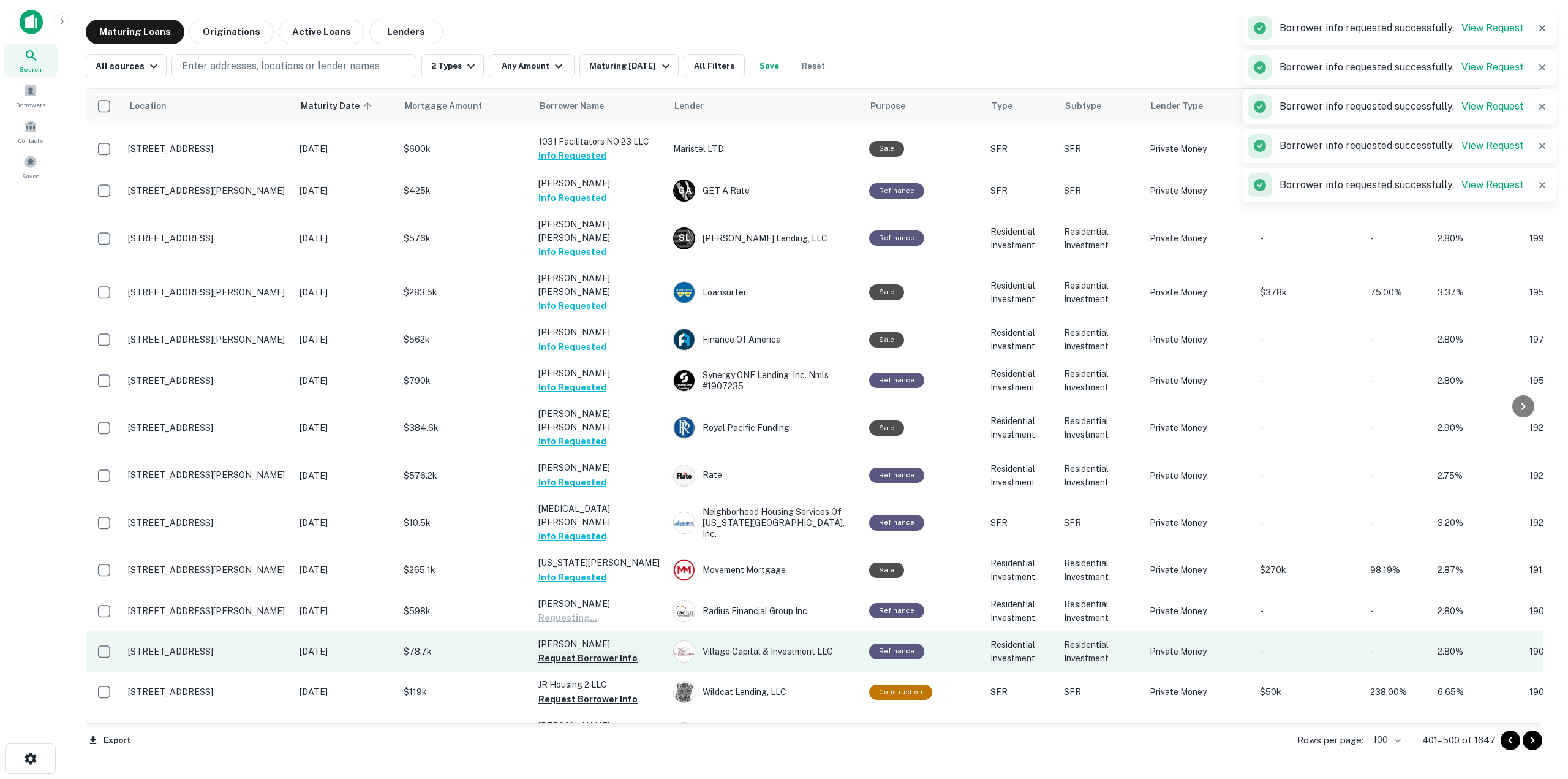
click at [618, 651] on button "Request Borrower Info" at bounding box center [588, 658] width 99 height 15
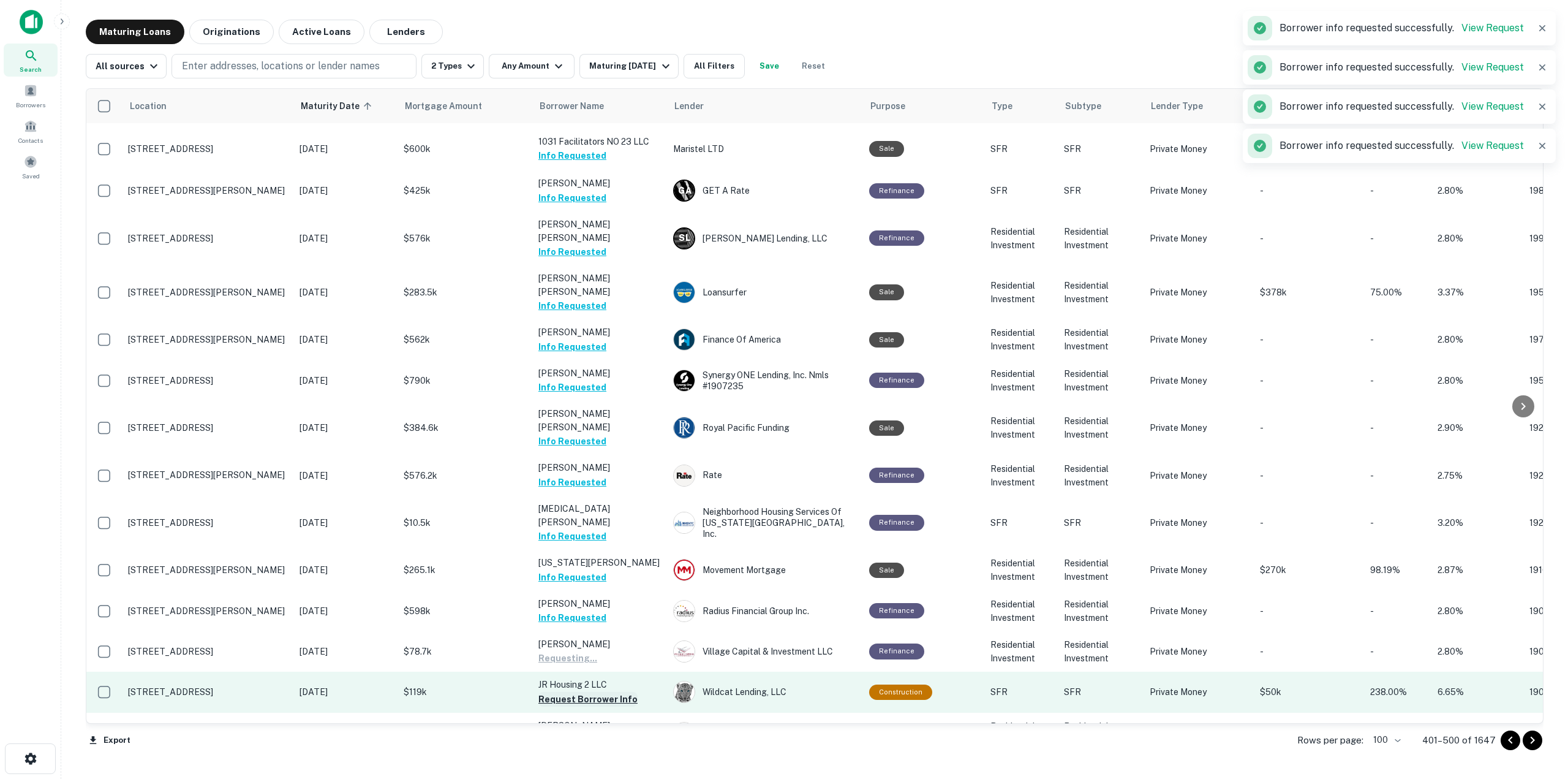
click at [616, 692] on button "Request Borrower Info" at bounding box center [588, 699] width 99 height 15
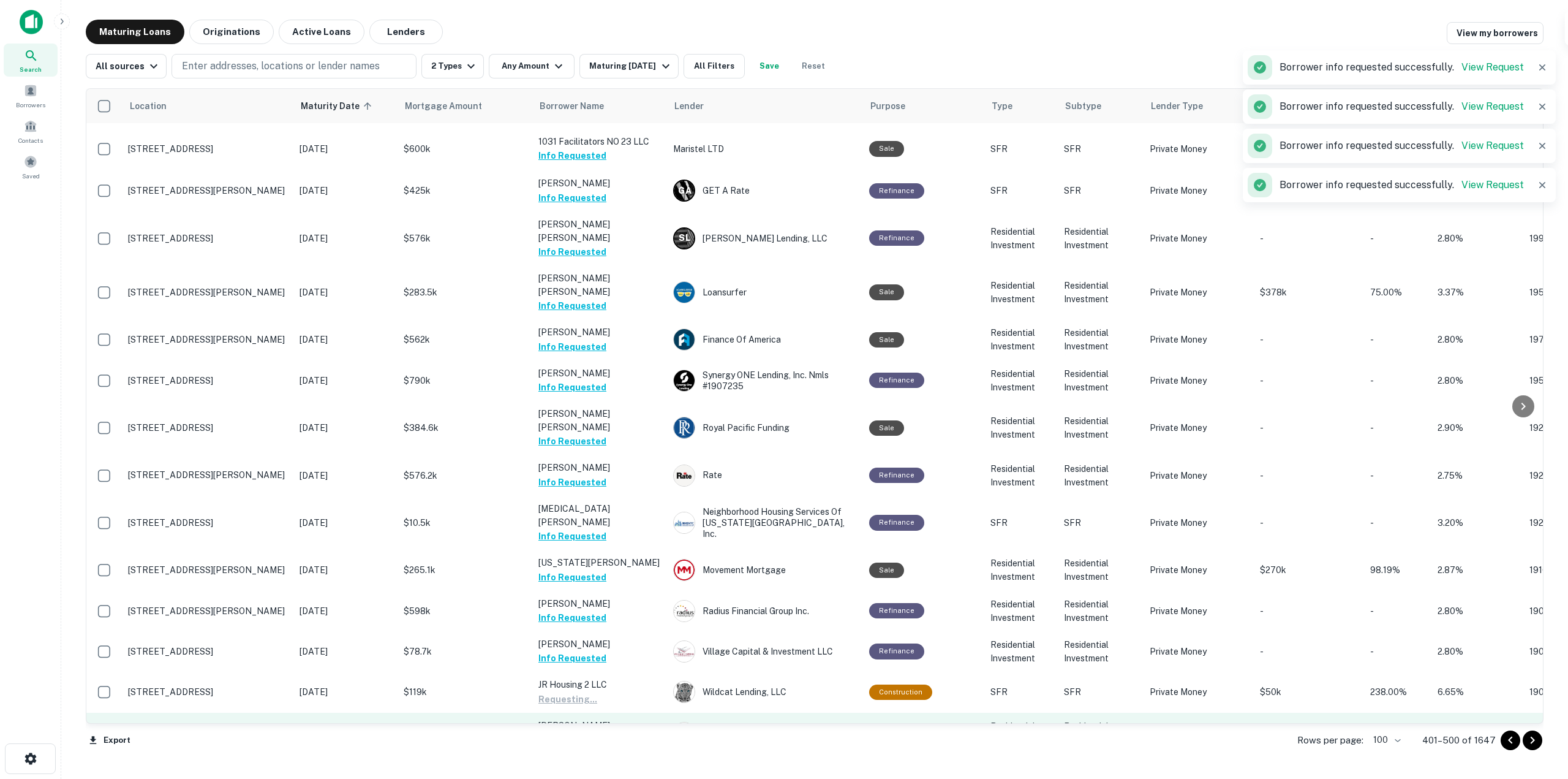
click at [622, 732] on button "Request Borrower Info" at bounding box center [588, 739] width 99 height 15
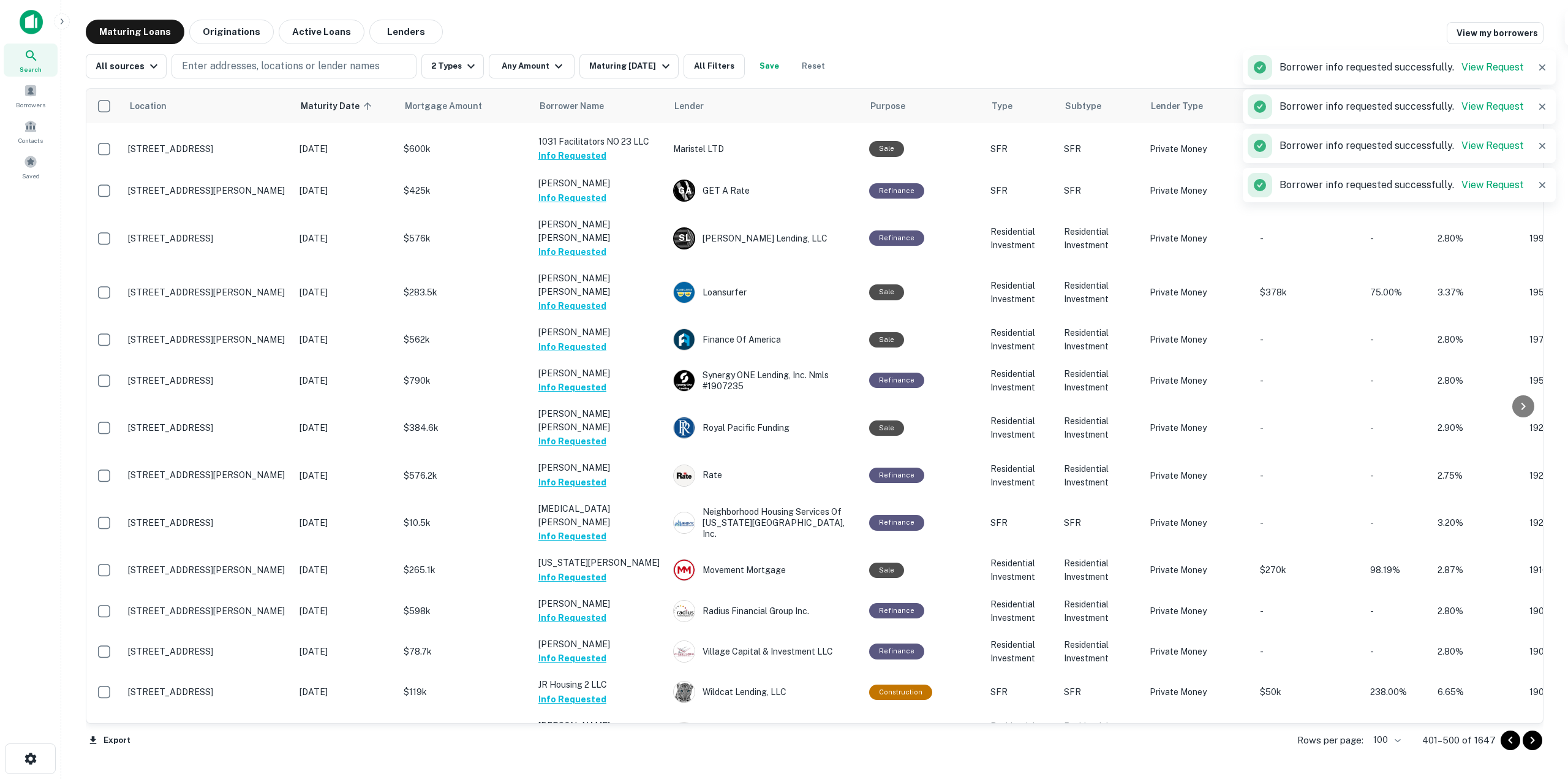
click at [622, 773] on button "Request Borrower Info" at bounding box center [588, 780] width 99 height 15
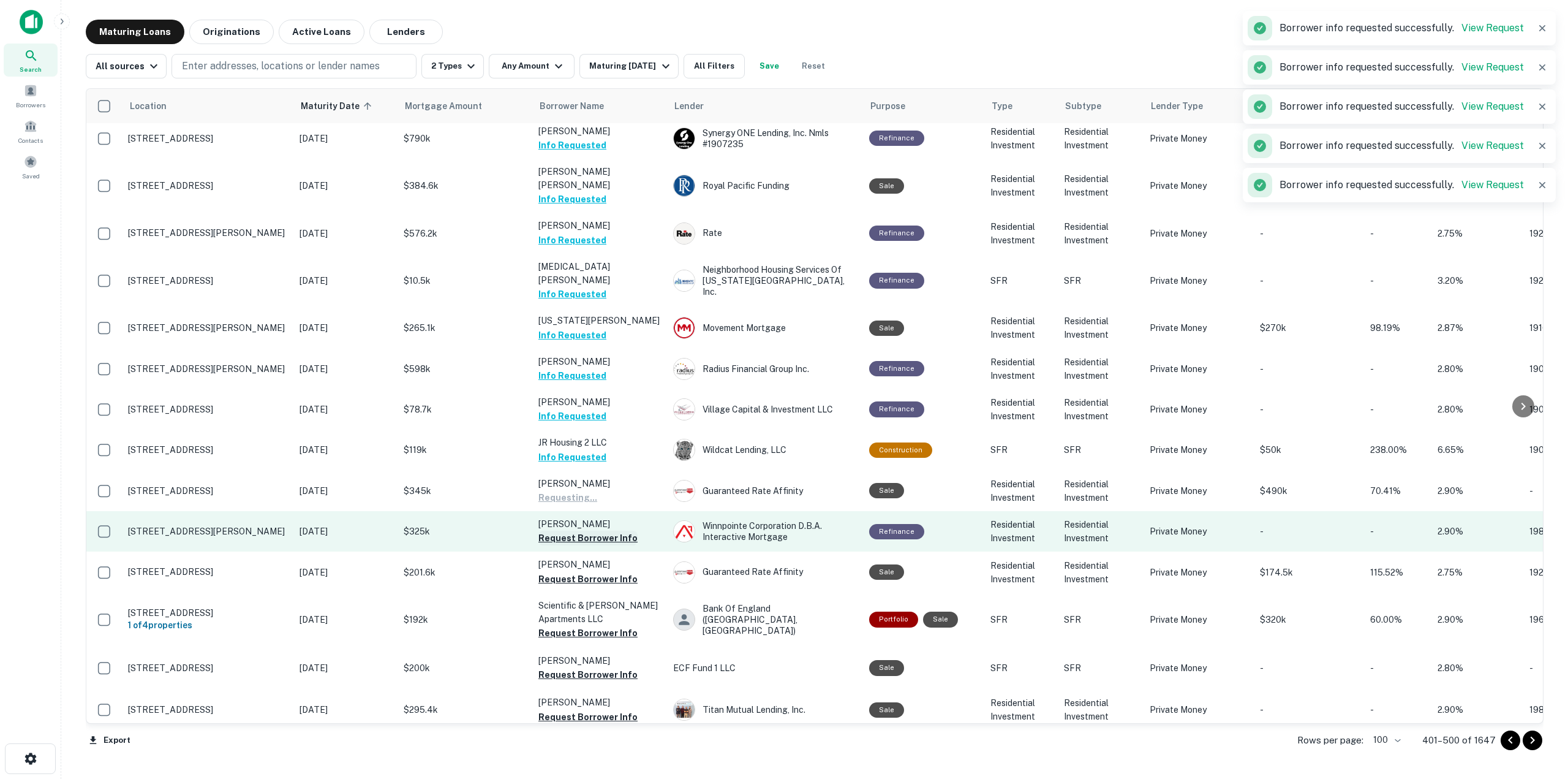
scroll to position [2213, 0]
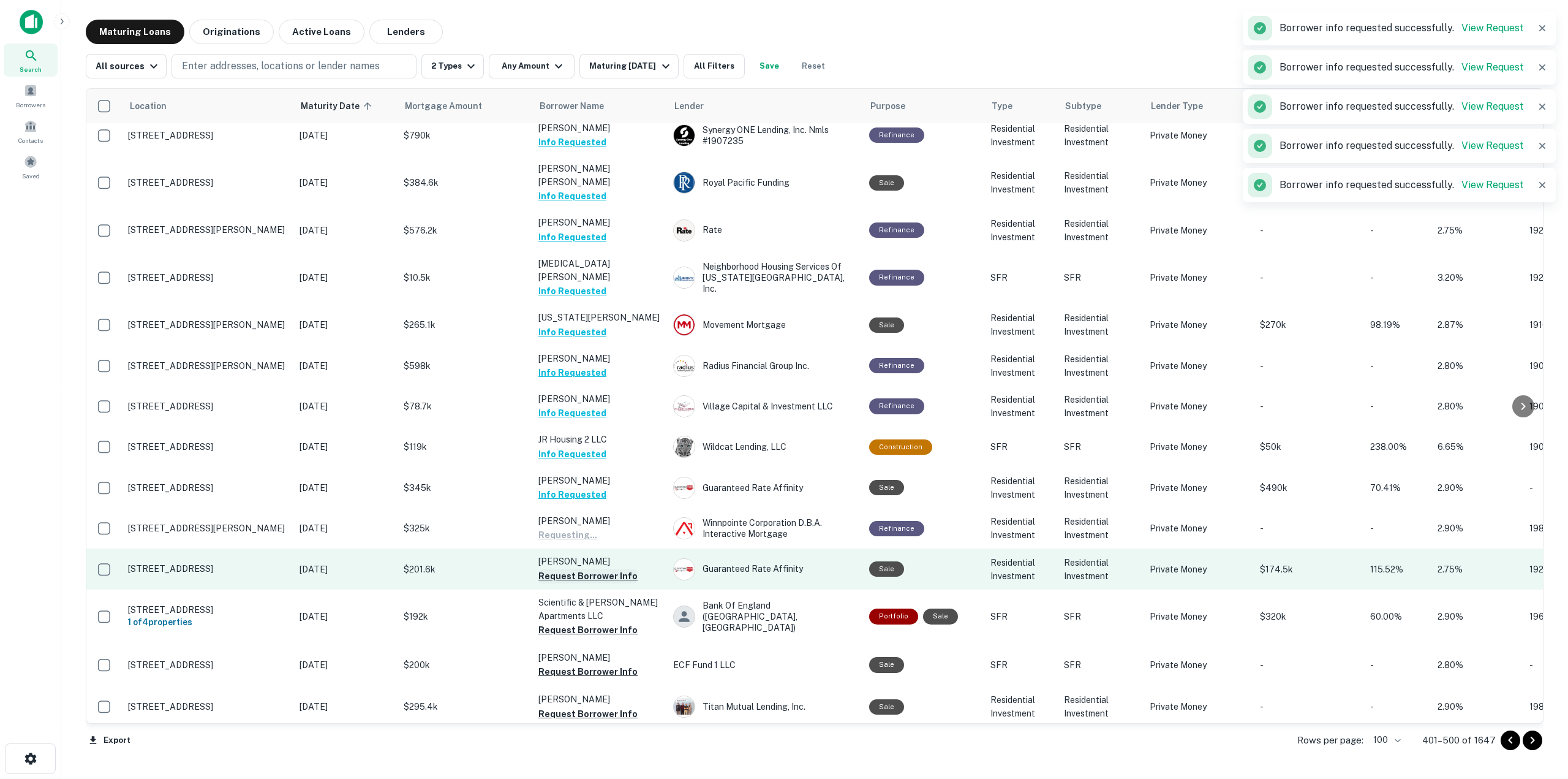
click at [618, 569] on button "Request Borrower Info" at bounding box center [588, 576] width 99 height 15
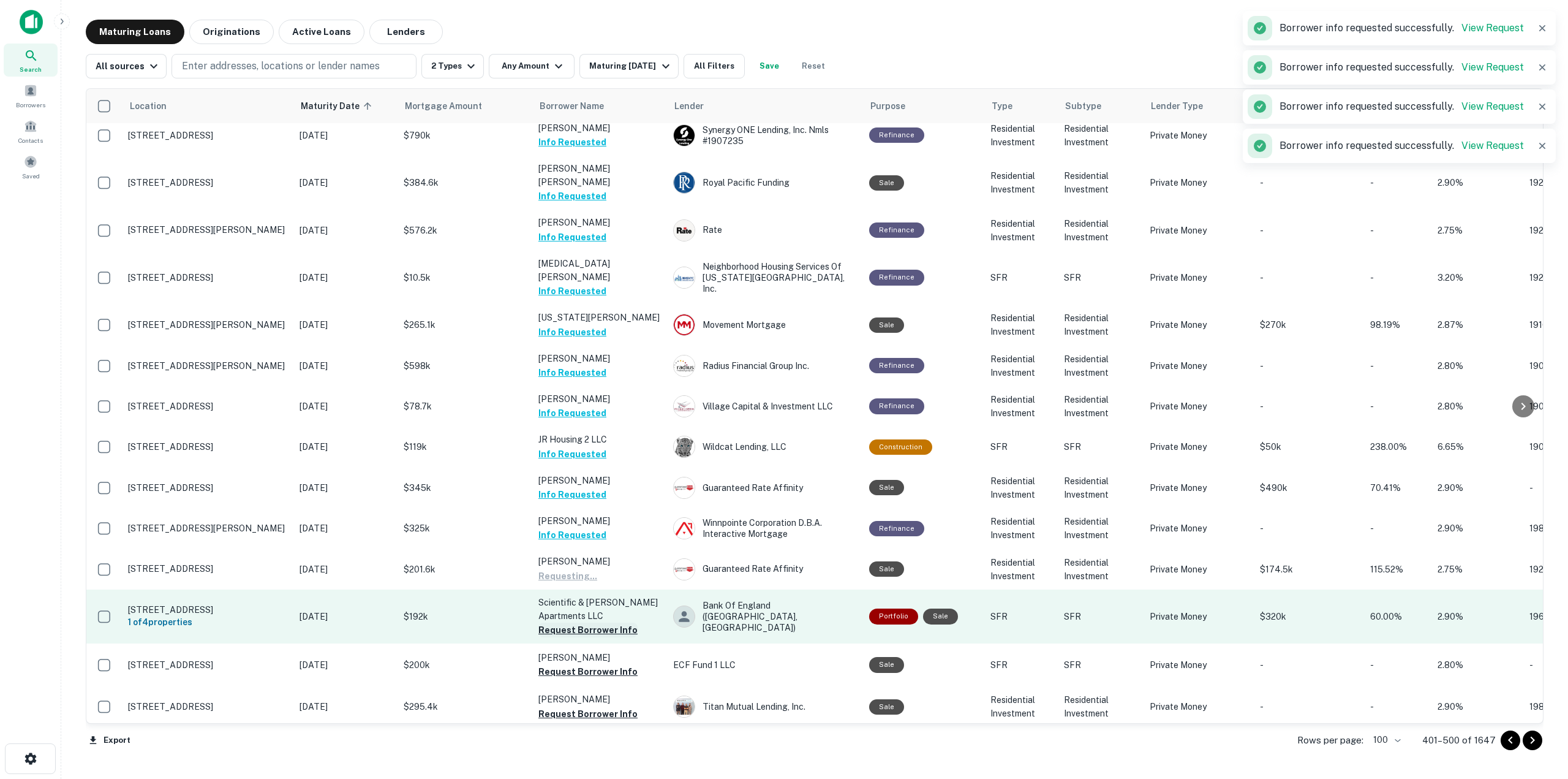
click at [622, 623] on button "Request Borrower Info" at bounding box center [588, 630] width 99 height 15
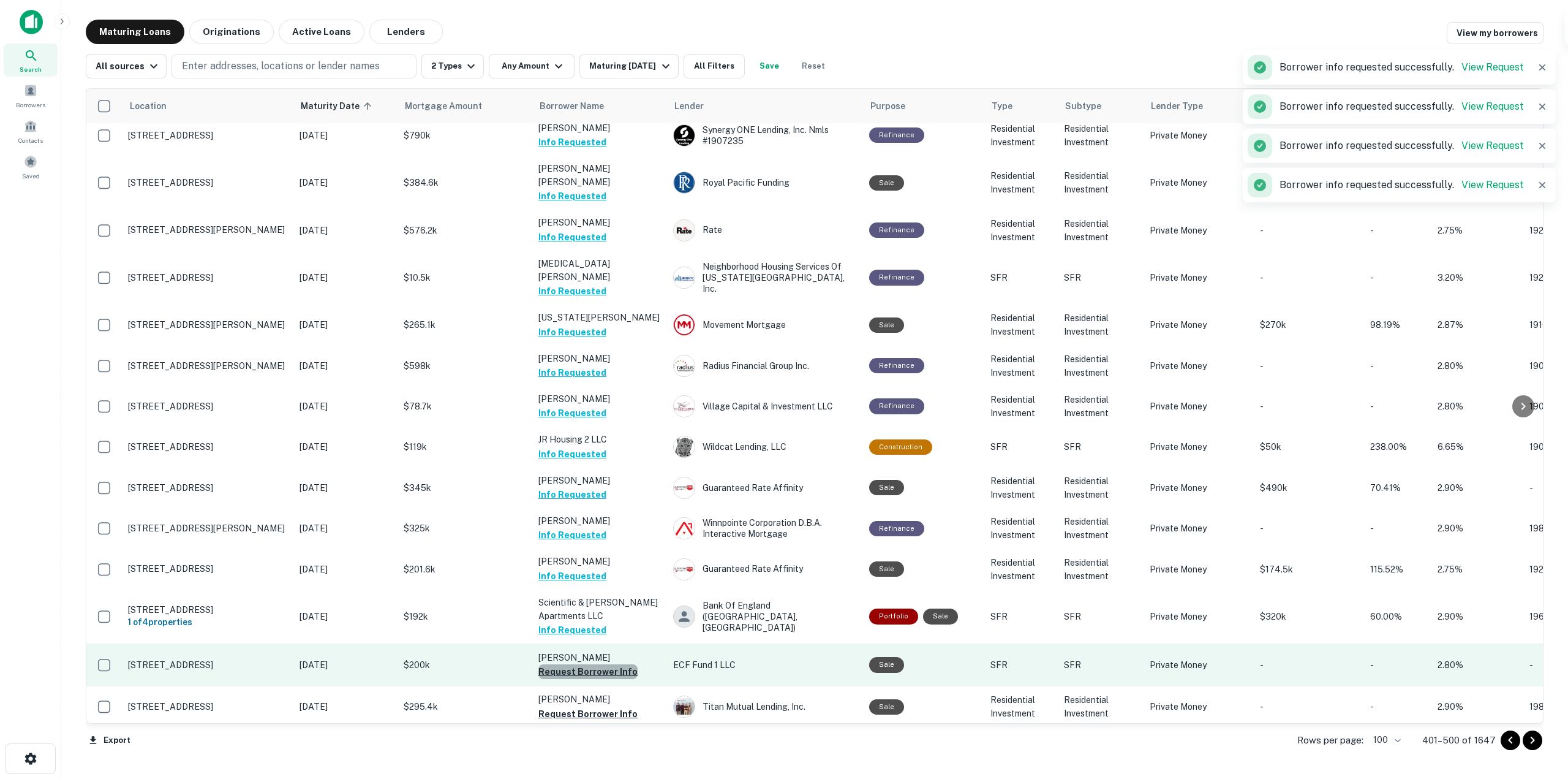
click at [618, 664] on button "Request Borrower Info" at bounding box center [588, 671] width 99 height 15
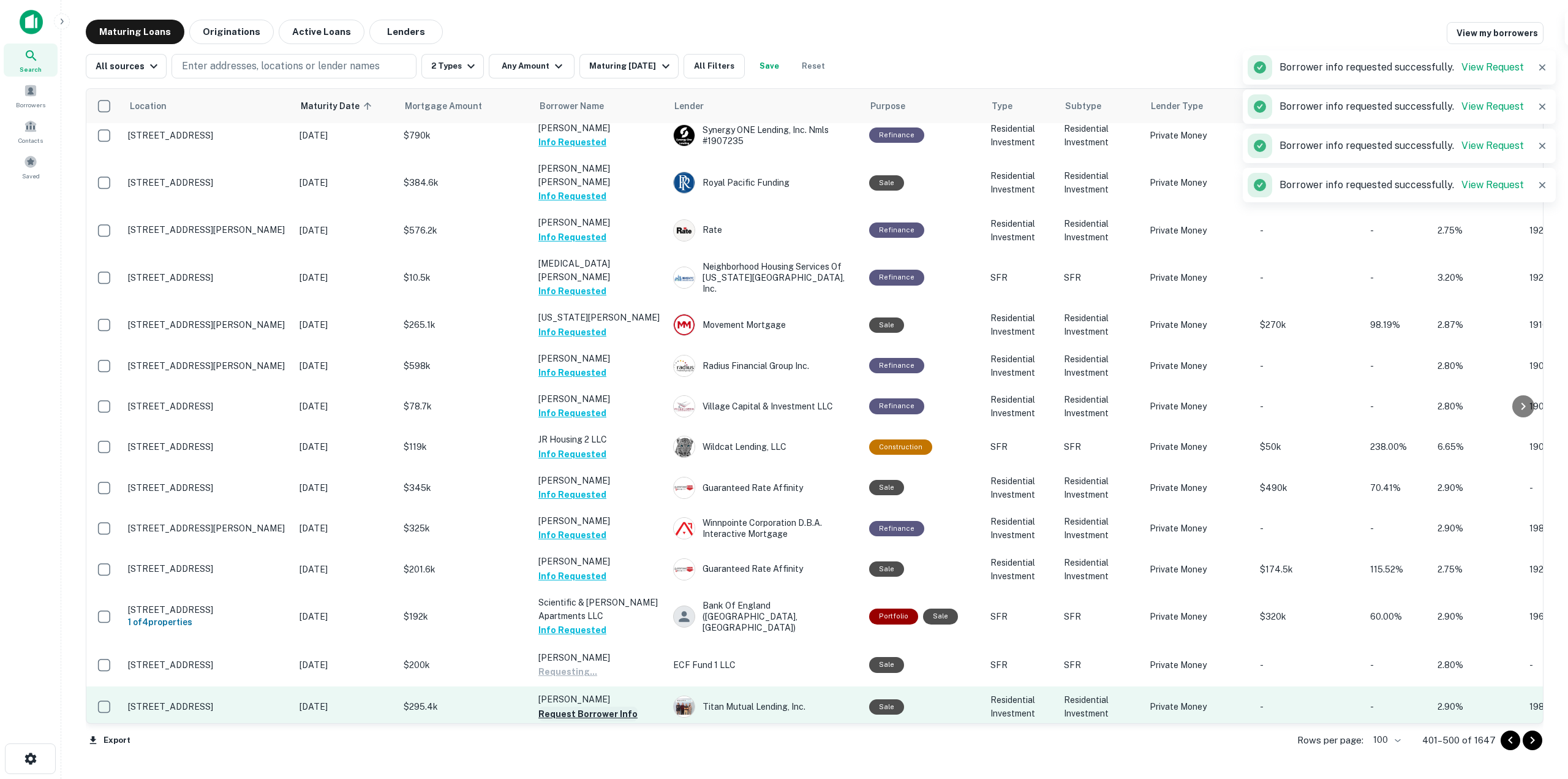
click at [620, 707] on button "Request Borrower Info" at bounding box center [588, 714] width 99 height 15
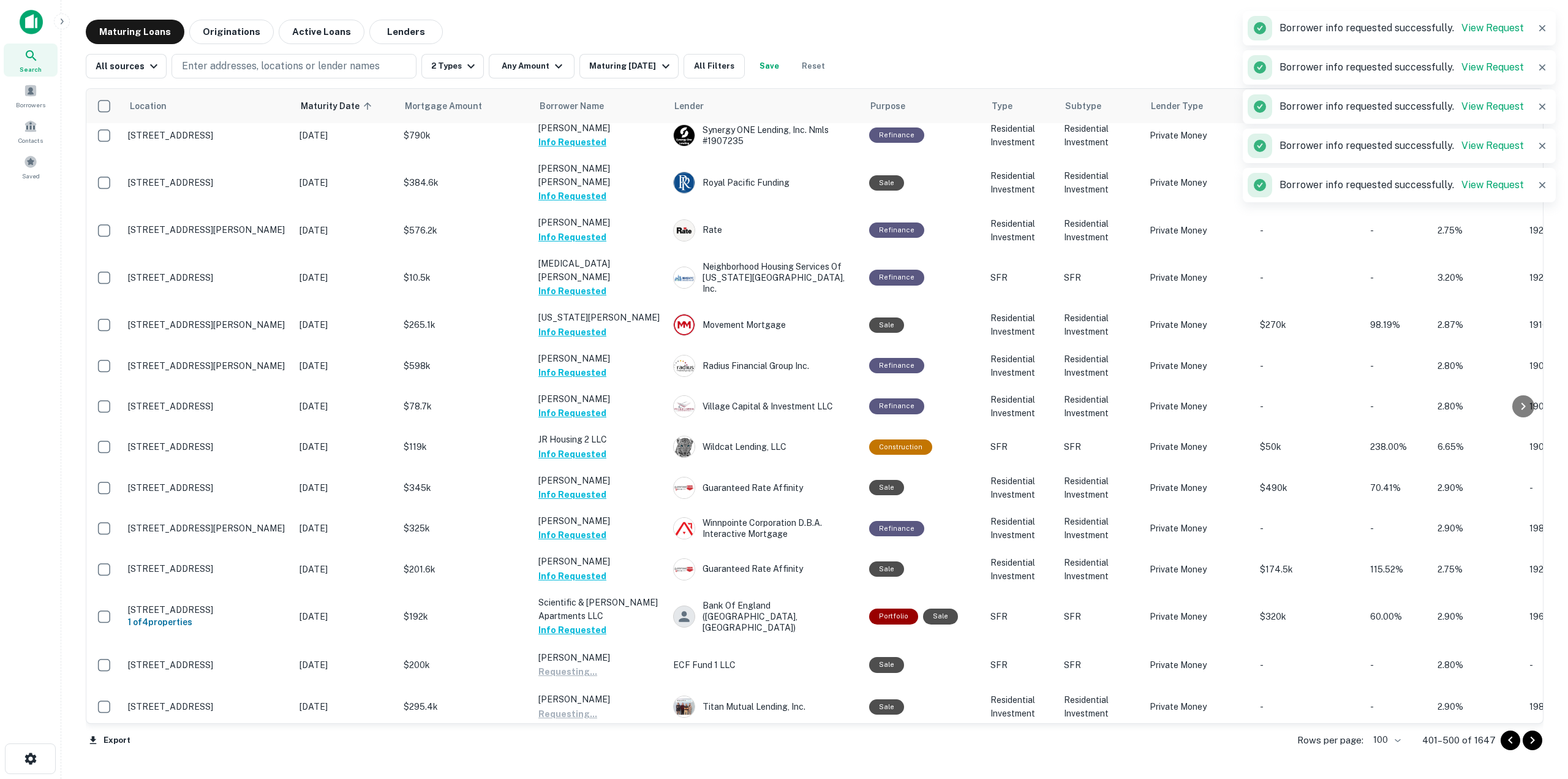
click at [623, 760] on button "Request Borrower Info" at bounding box center [588, 767] width 99 height 15
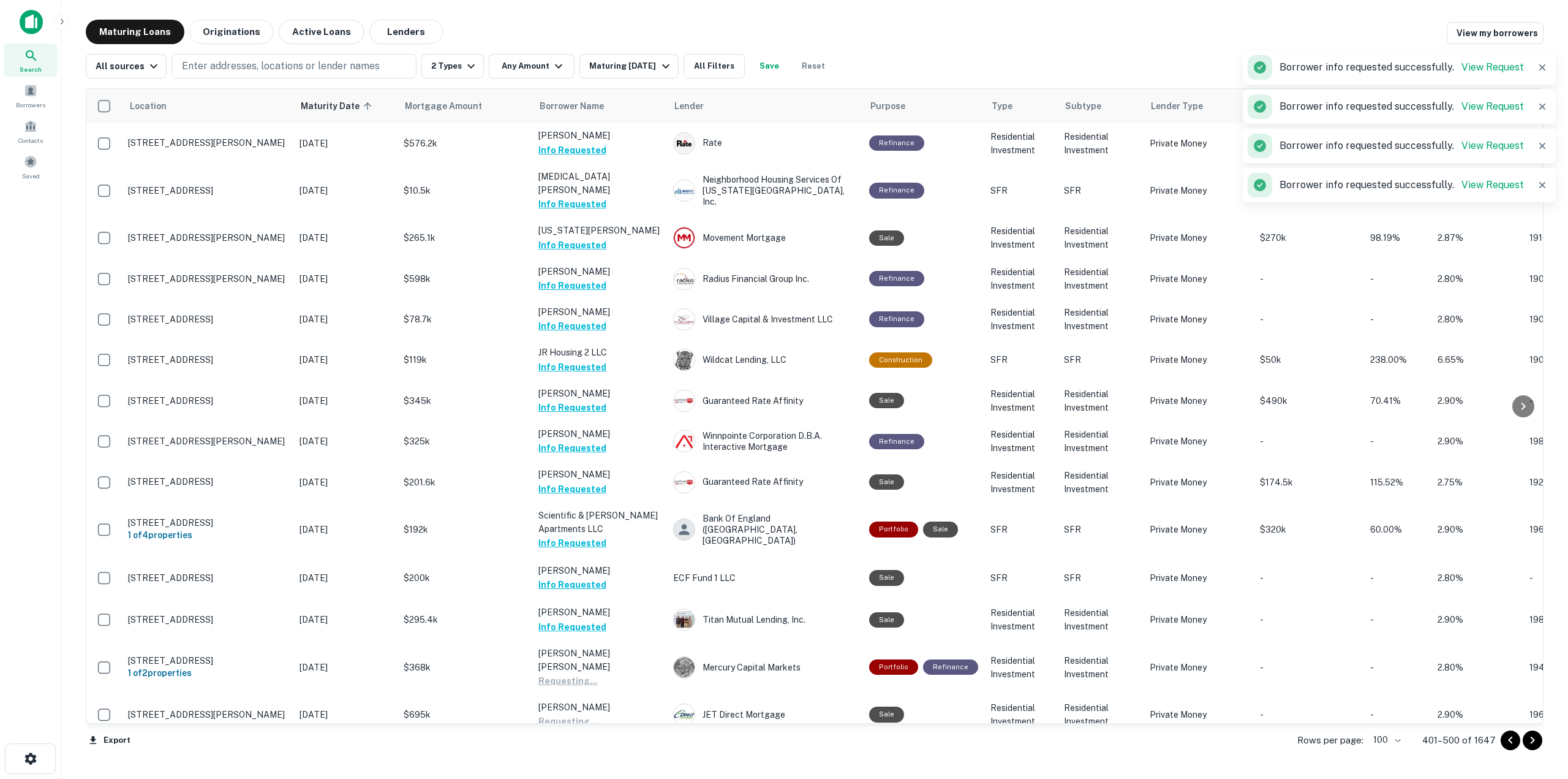
scroll to position [2458, 0]
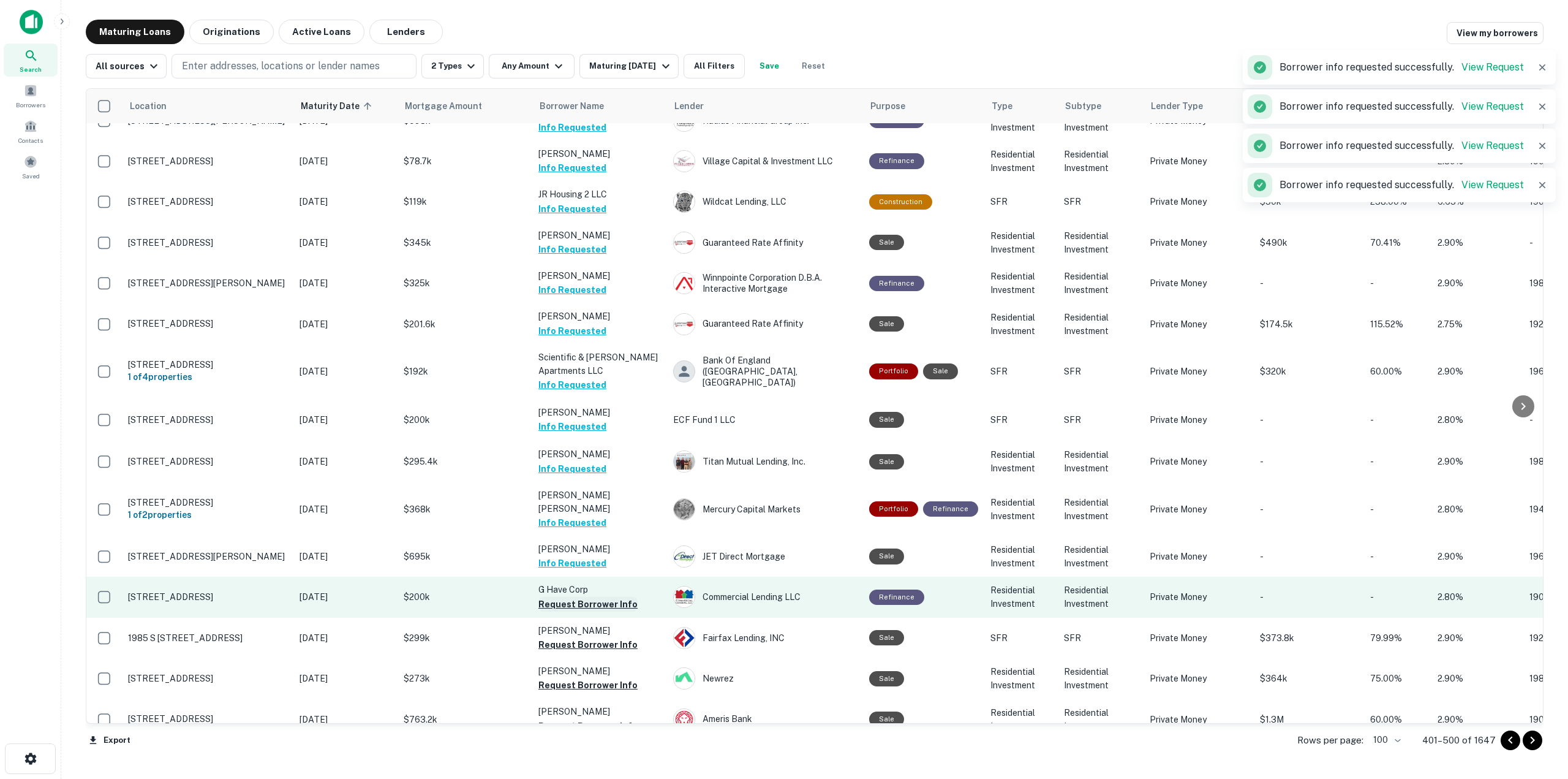
click at [613, 597] on button "Request Borrower Info" at bounding box center [588, 604] width 99 height 15
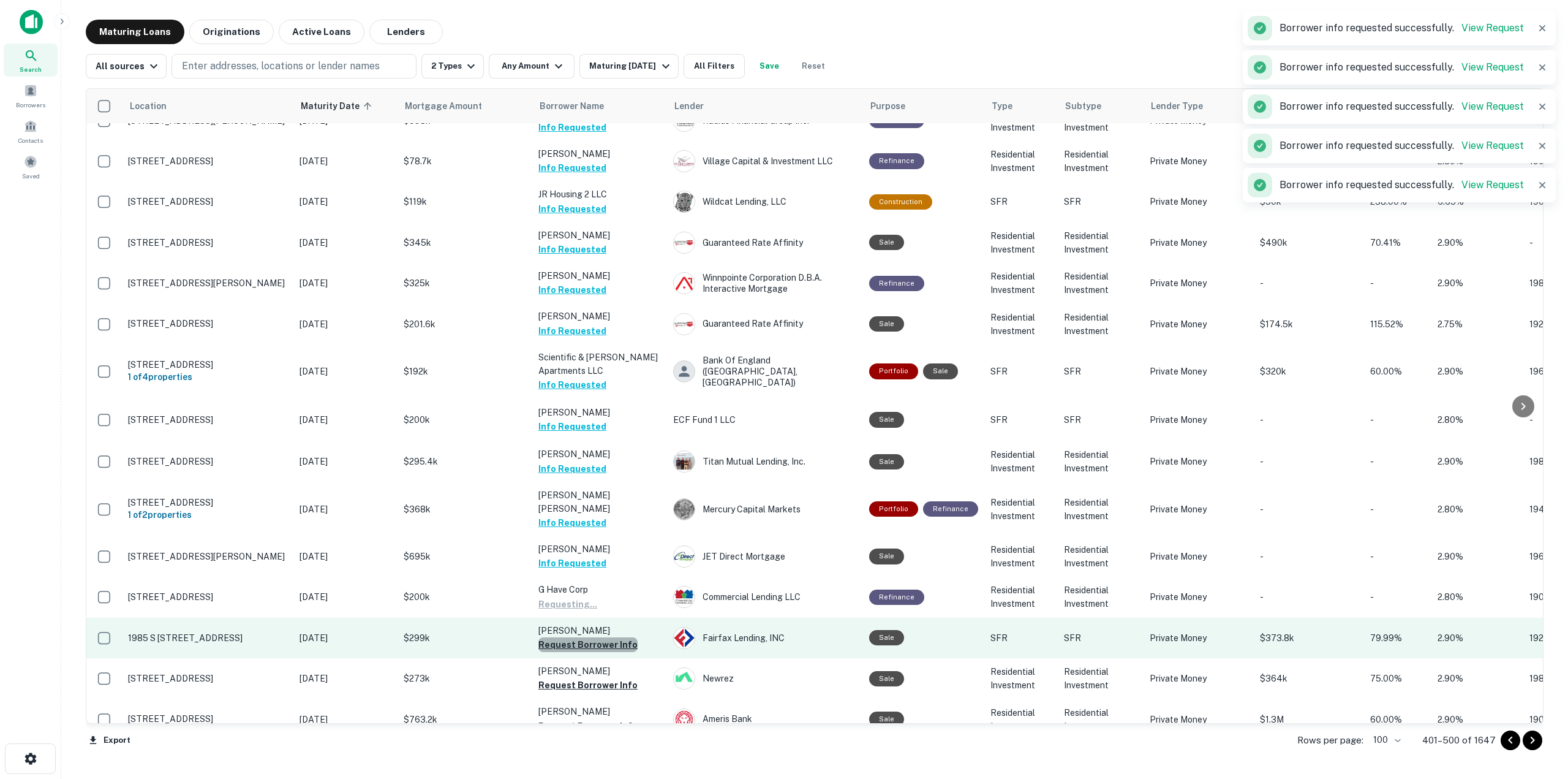
click at [622, 637] on button "Request Borrower Info" at bounding box center [588, 644] width 99 height 15
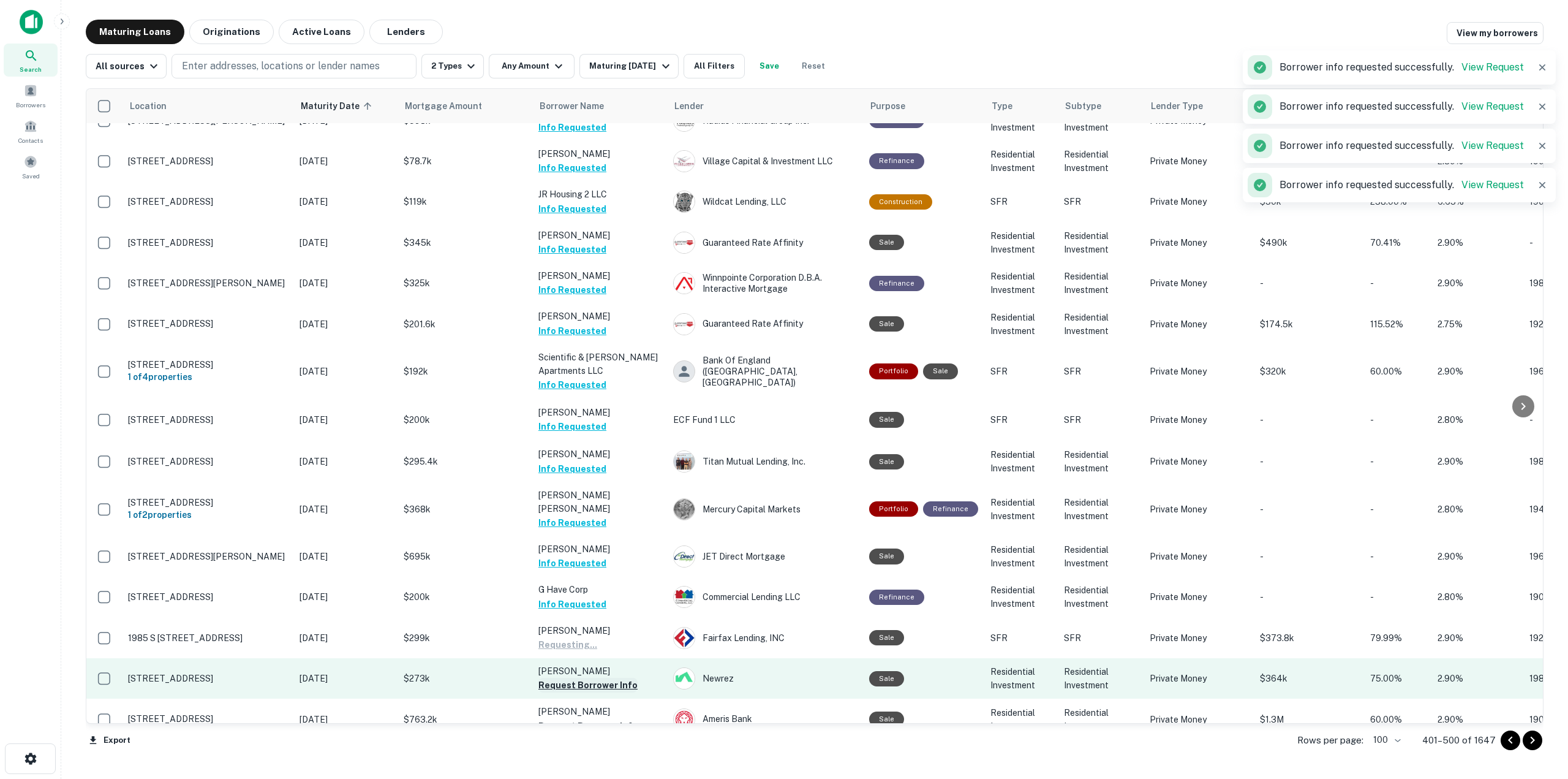
click at [621, 678] on button "Request Borrower Info" at bounding box center [588, 685] width 99 height 15
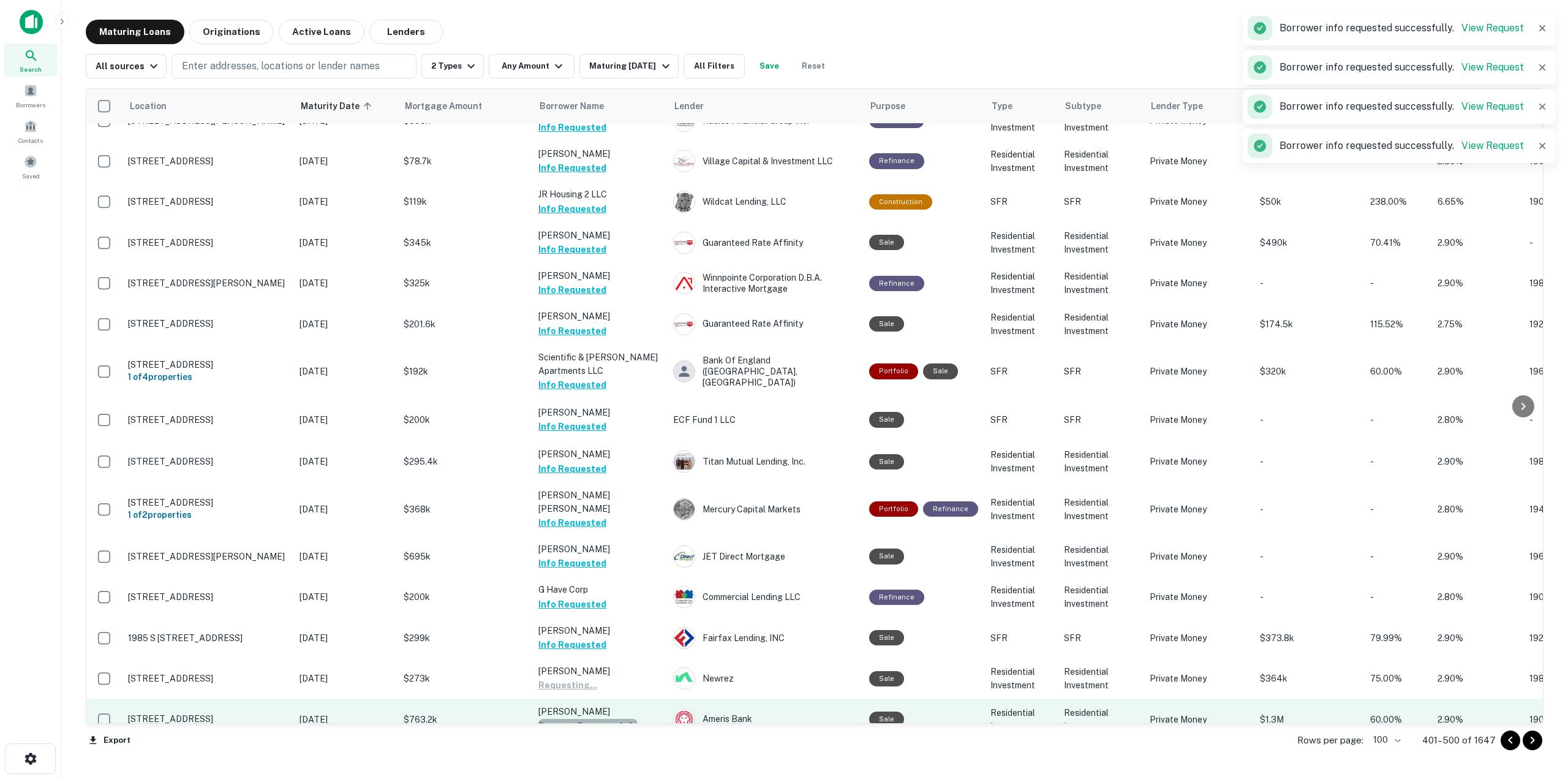
click at [617, 719] on button "Request Borrower Info" at bounding box center [588, 726] width 99 height 15
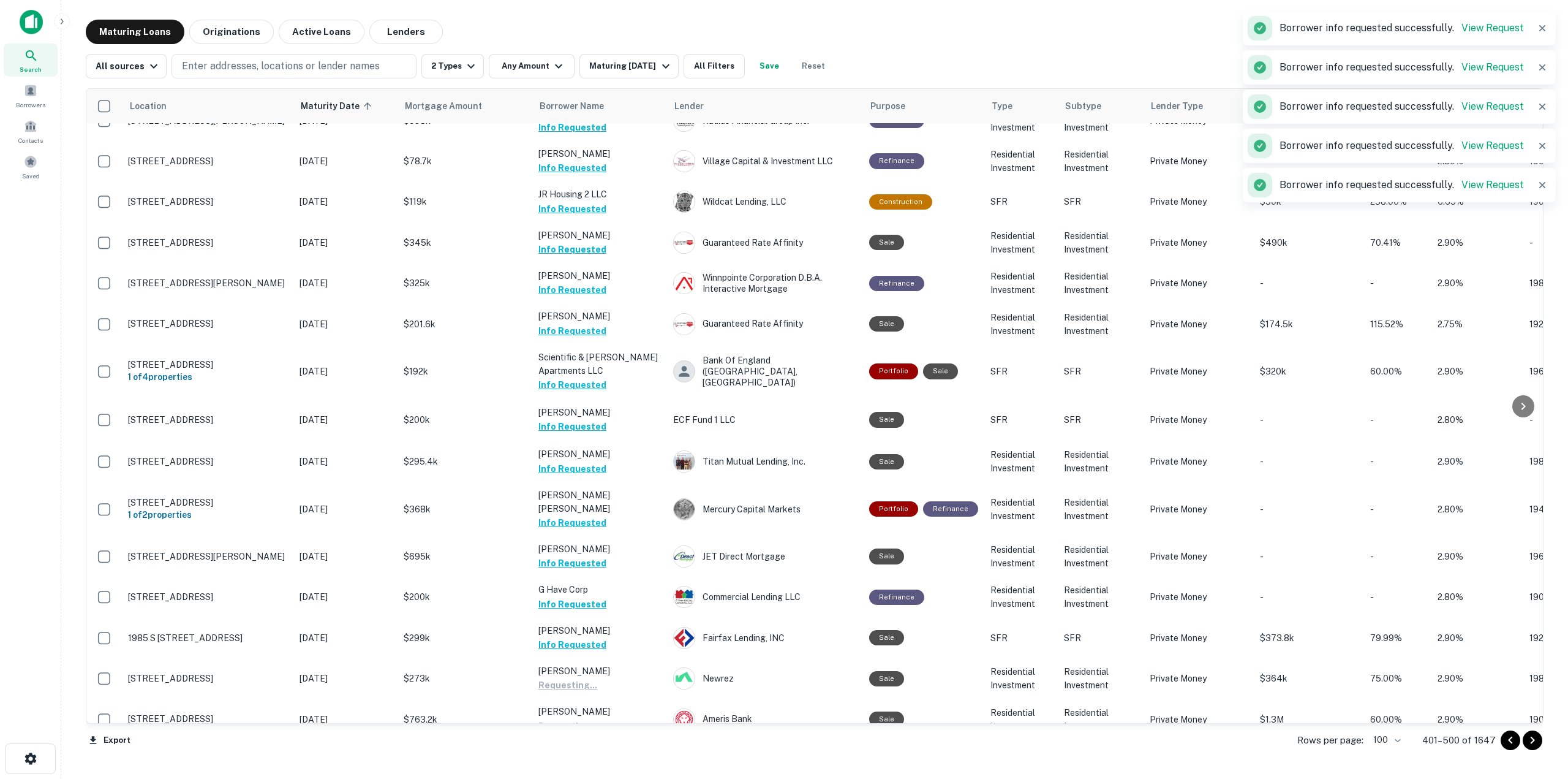
click at [615, 759] on button "Request Borrower Info" at bounding box center [588, 766] width 99 height 15
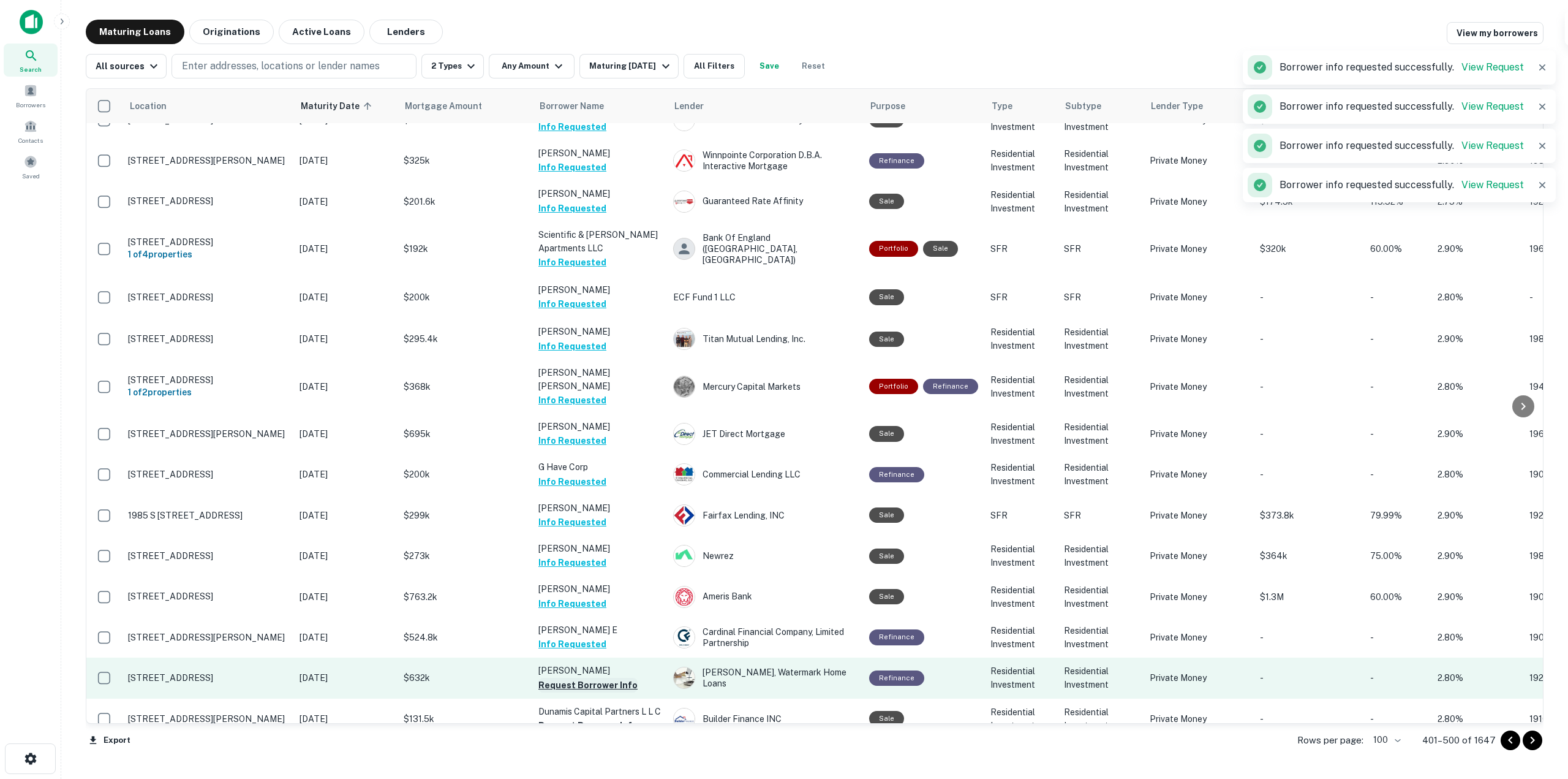
click at [615, 678] on button "Request Borrower Info" at bounding box center [588, 685] width 99 height 15
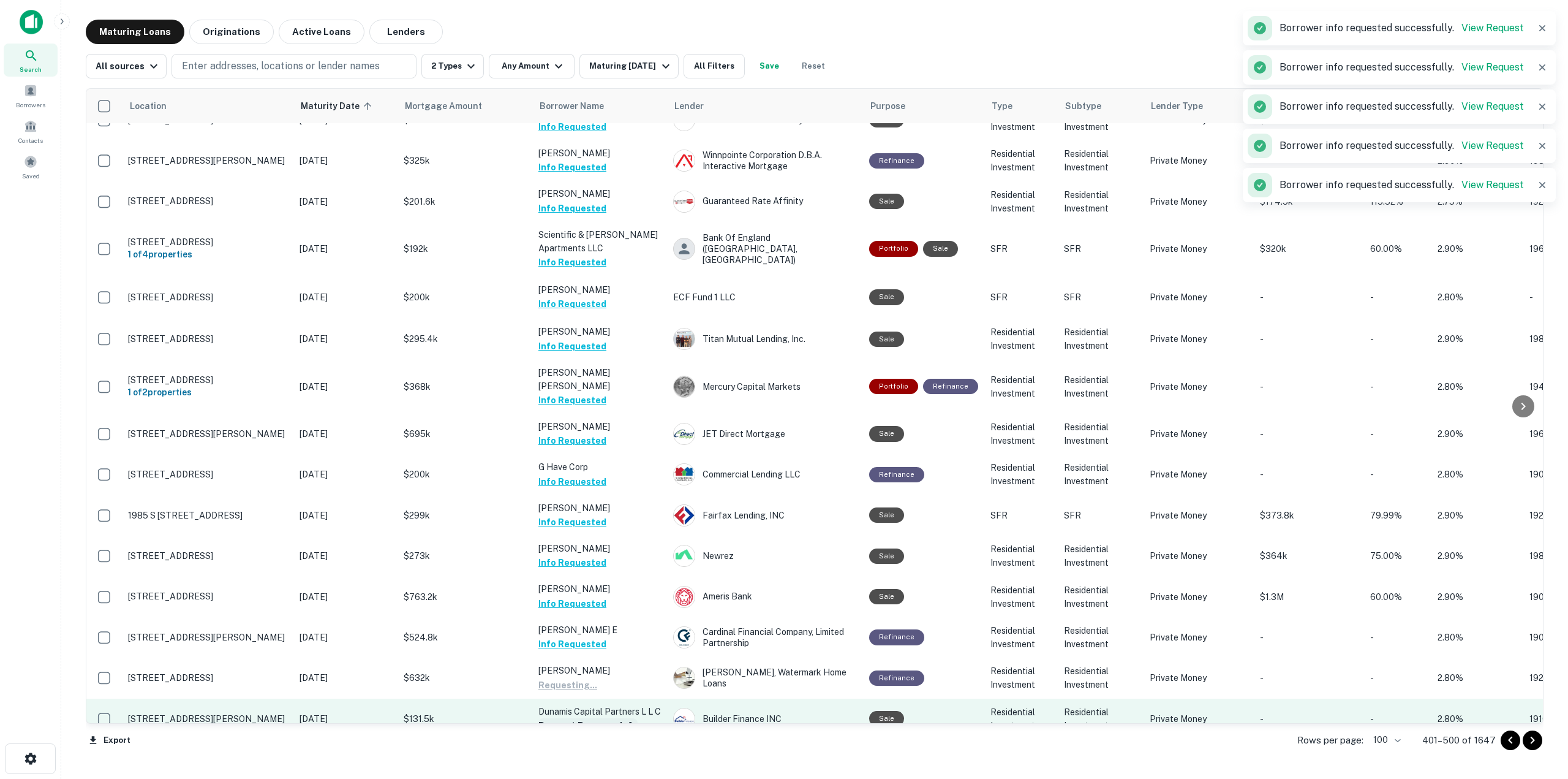
click at [615, 718] on button "Request Borrower Info" at bounding box center [588, 725] width 99 height 15
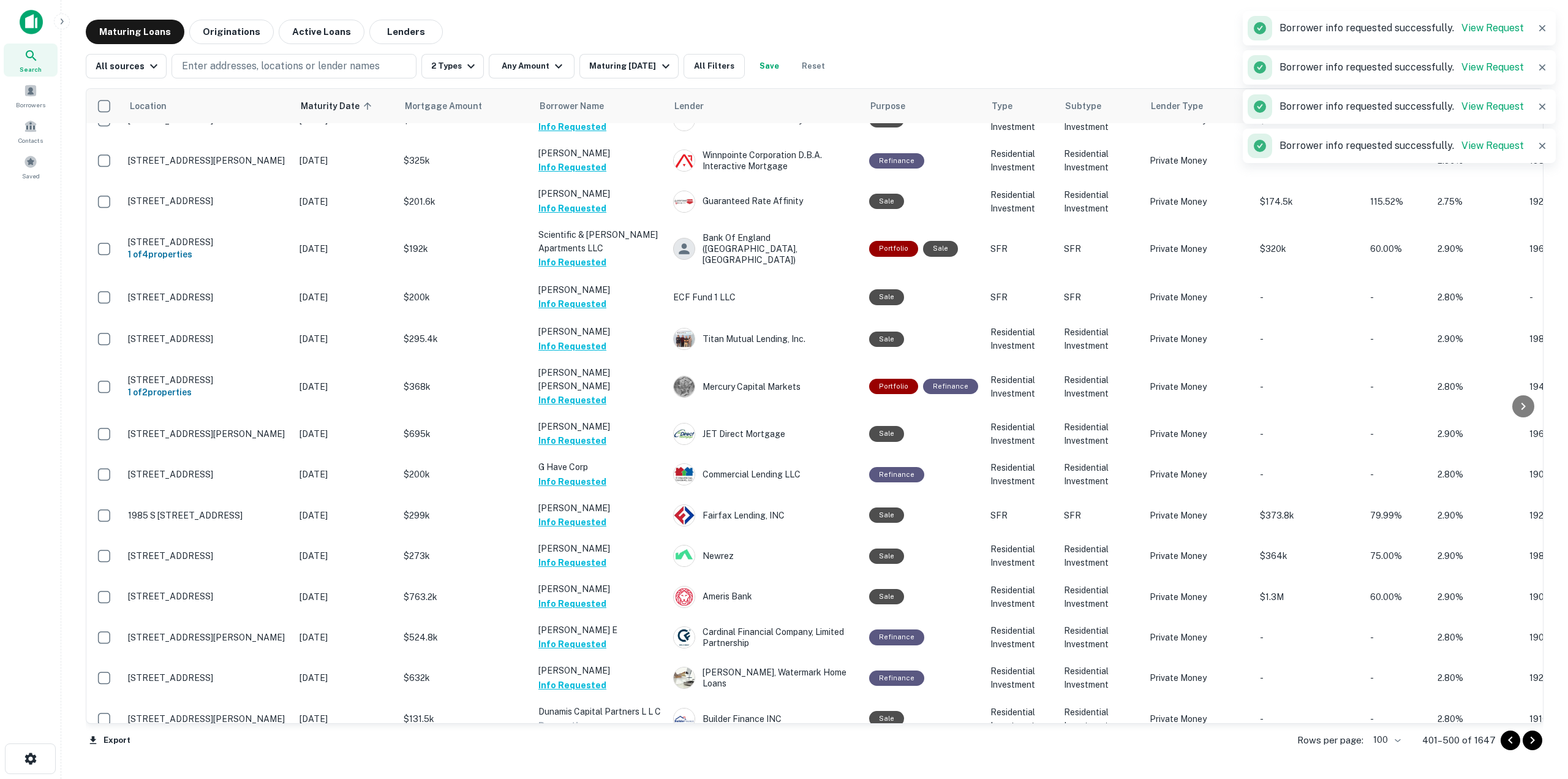
click at [615, 758] on button "Request Borrower Info" at bounding box center [588, 766] width 99 height 15
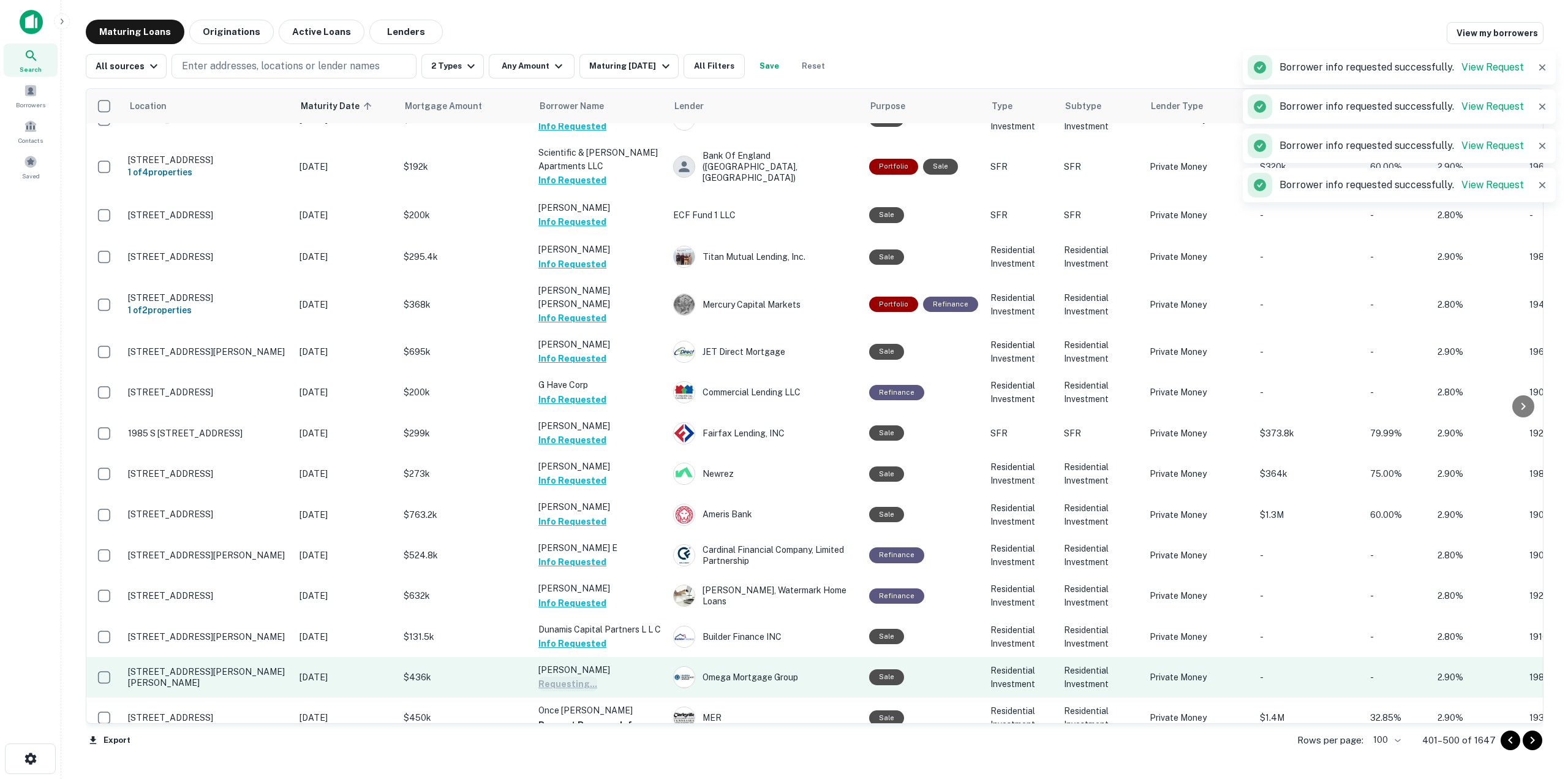
scroll to position [2765, 0]
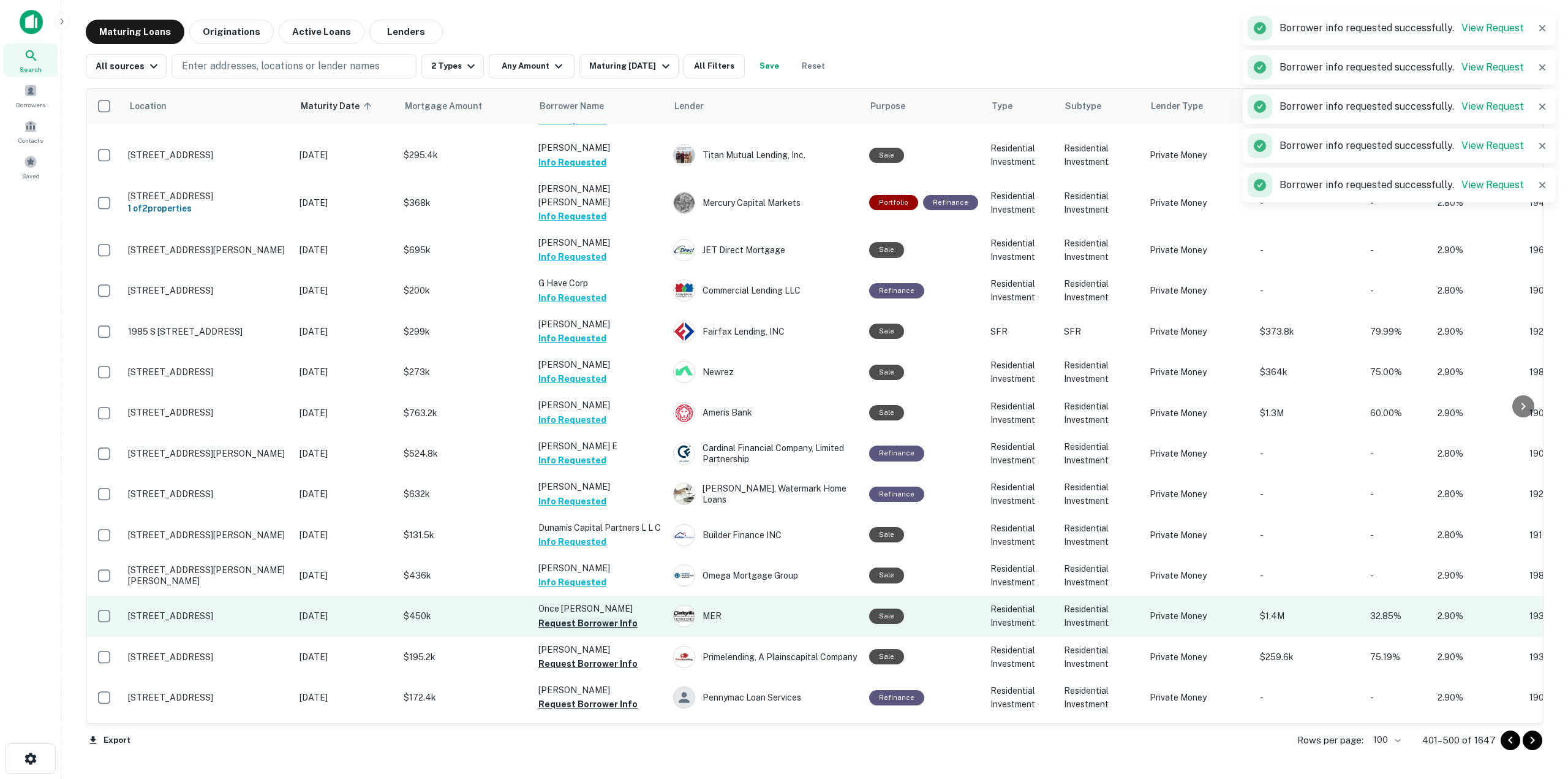
click at [614, 616] on button "Request Borrower Info" at bounding box center [588, 623] width 99 height 15
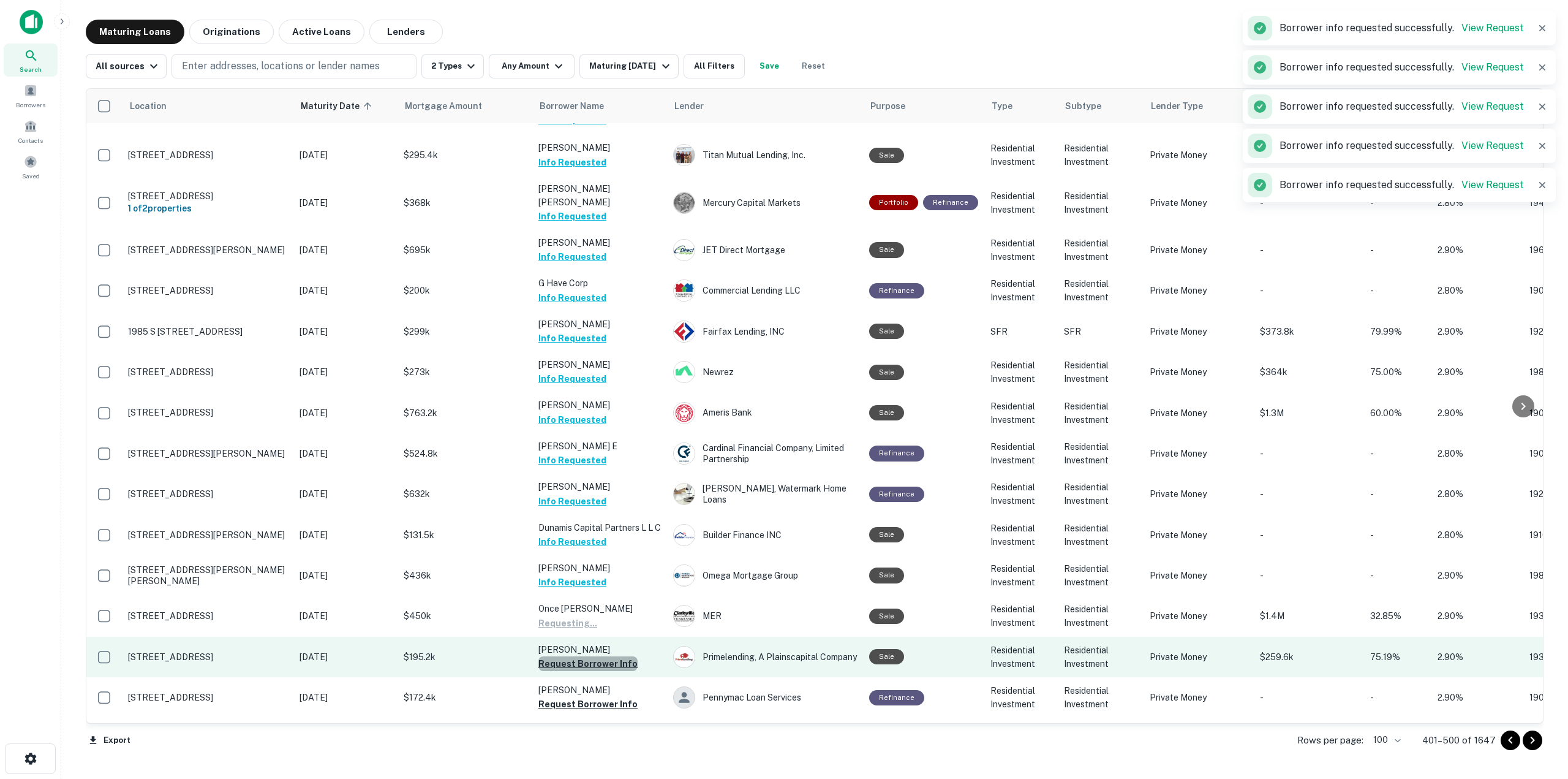
click at [621, 657] on button "Request Borrower Info" at bounding box center [588, 664] width 99 height 15
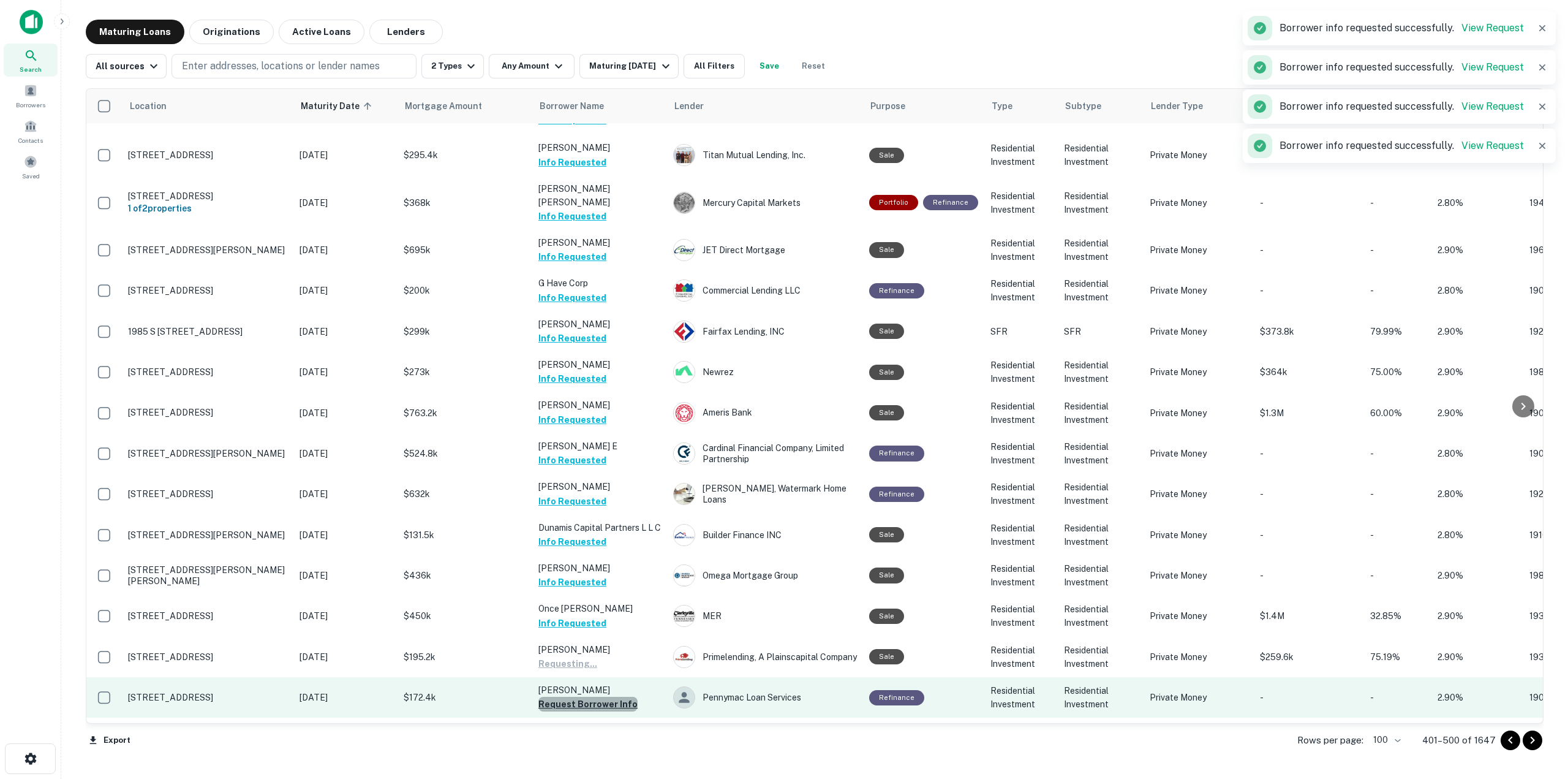
click at [616, 697] on button "Request Borrower Info" at bounding box center [588, 704] width 99 height 15
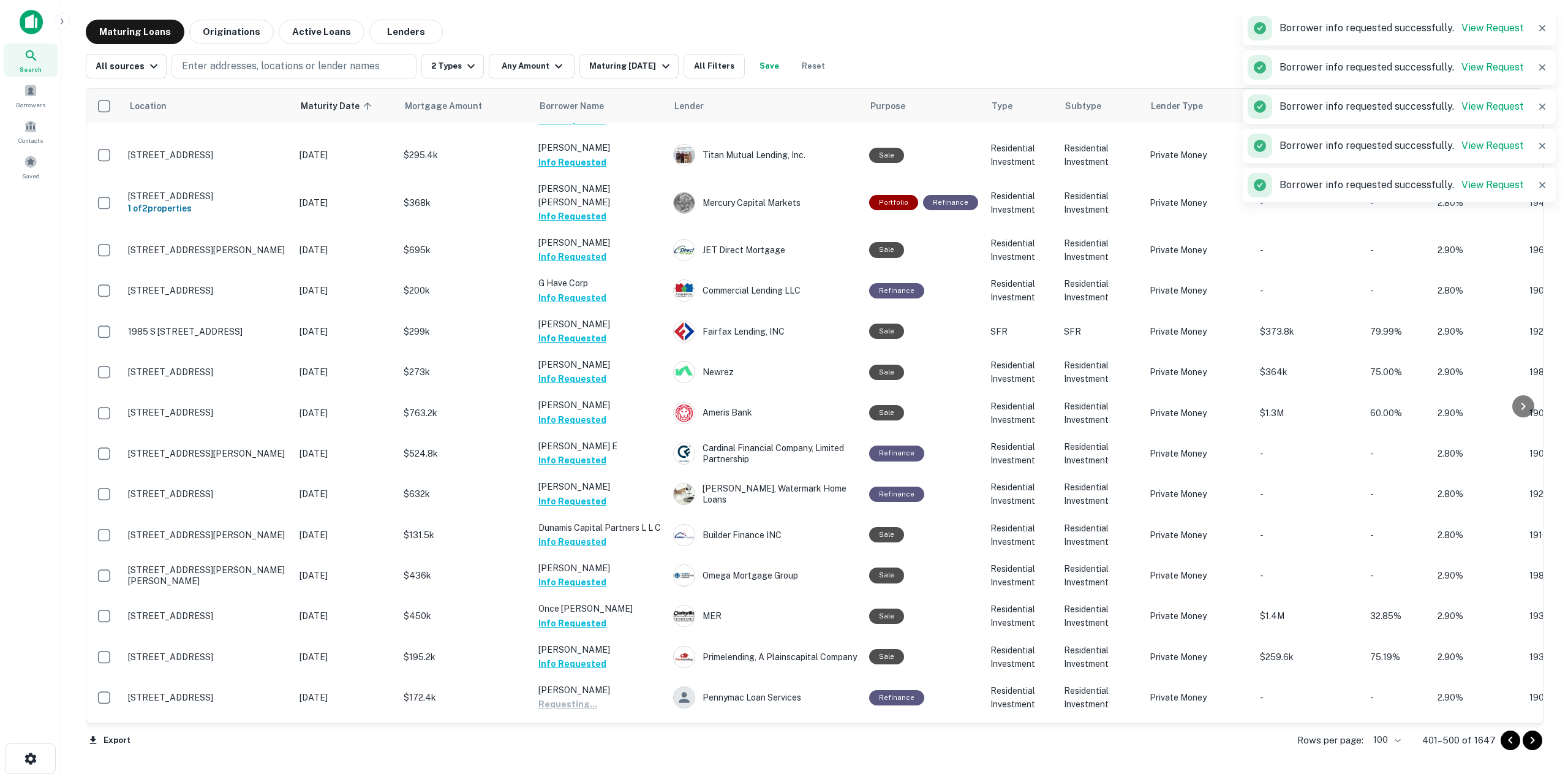
click at [614, 778] on button "Request Borrower Info" at bounding box center [588, 785] width 99 height 15
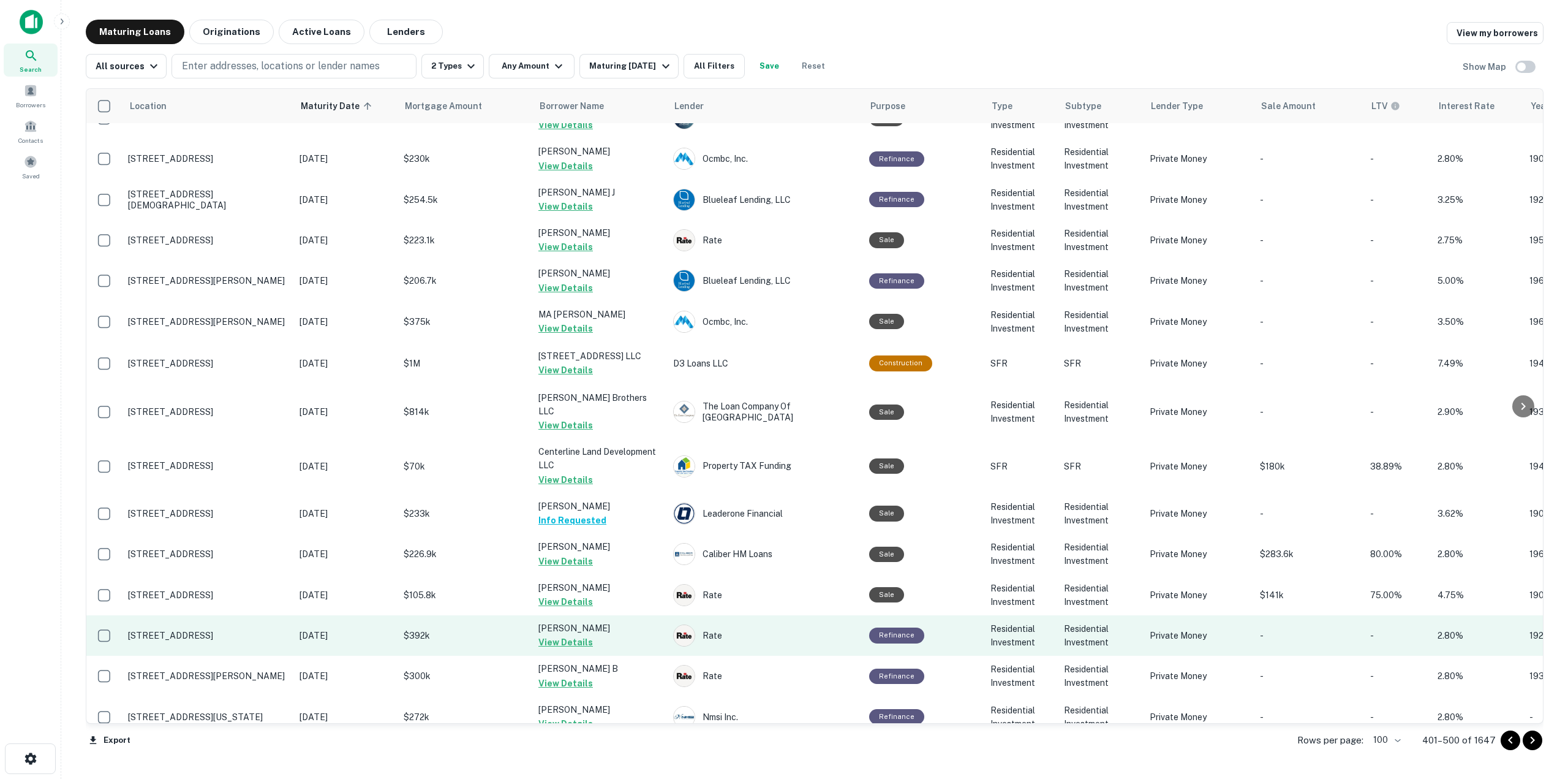
scroll to position [0, 0]
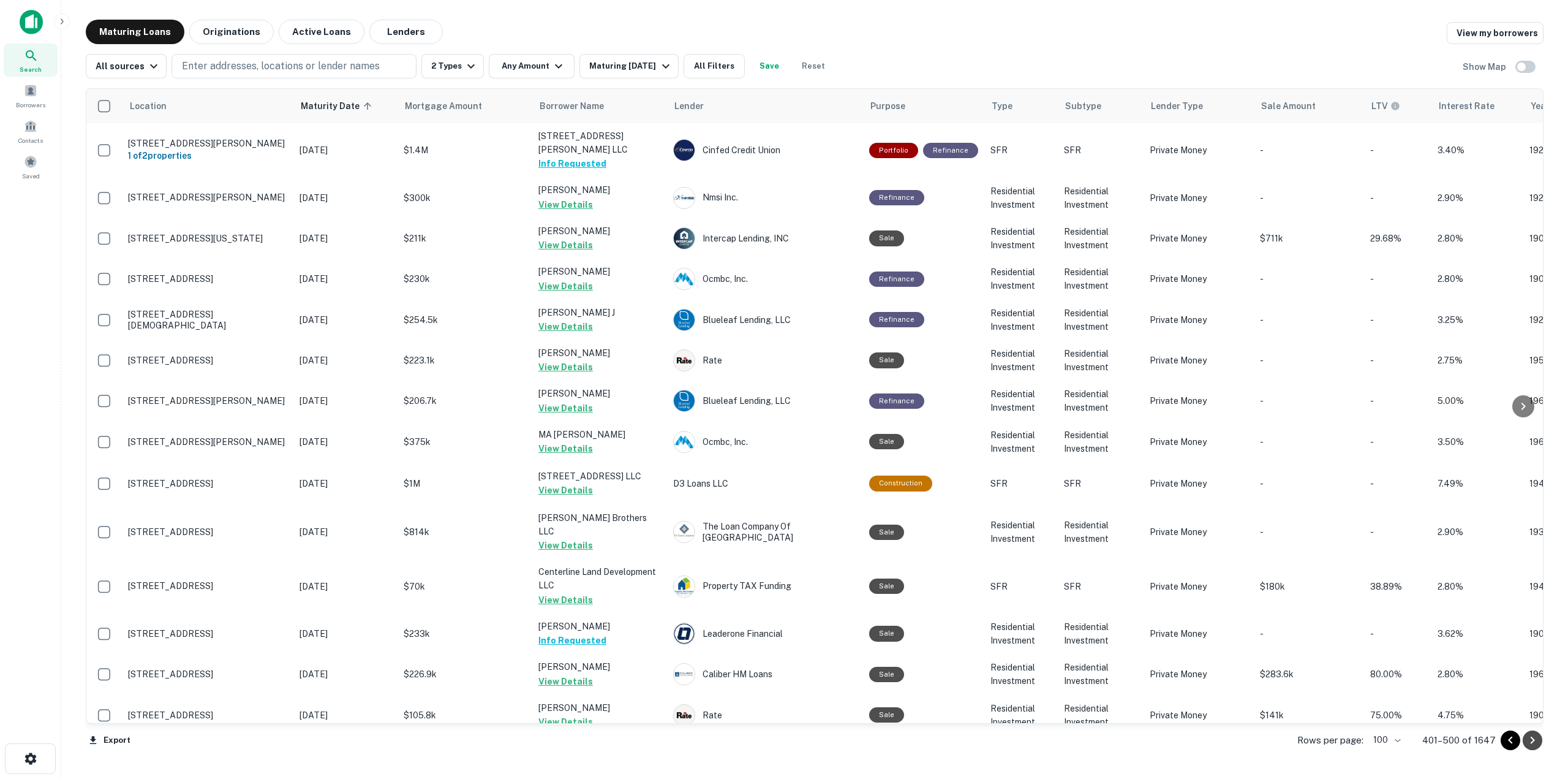
click at [1535, 741] on icon "Go to next page" at bounding box center [1532, 740] width 15 height 15
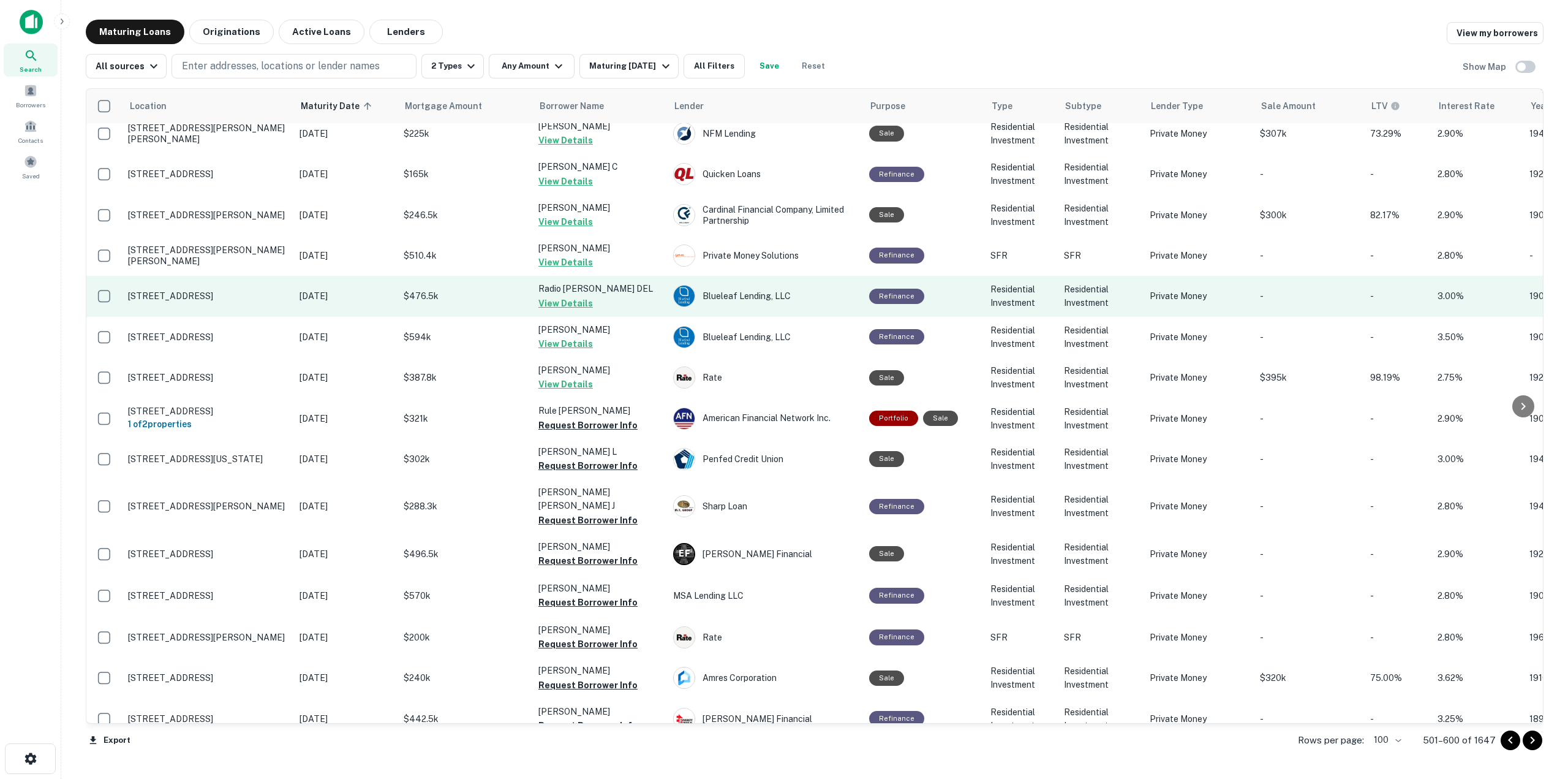
scroll to position [490, 0]
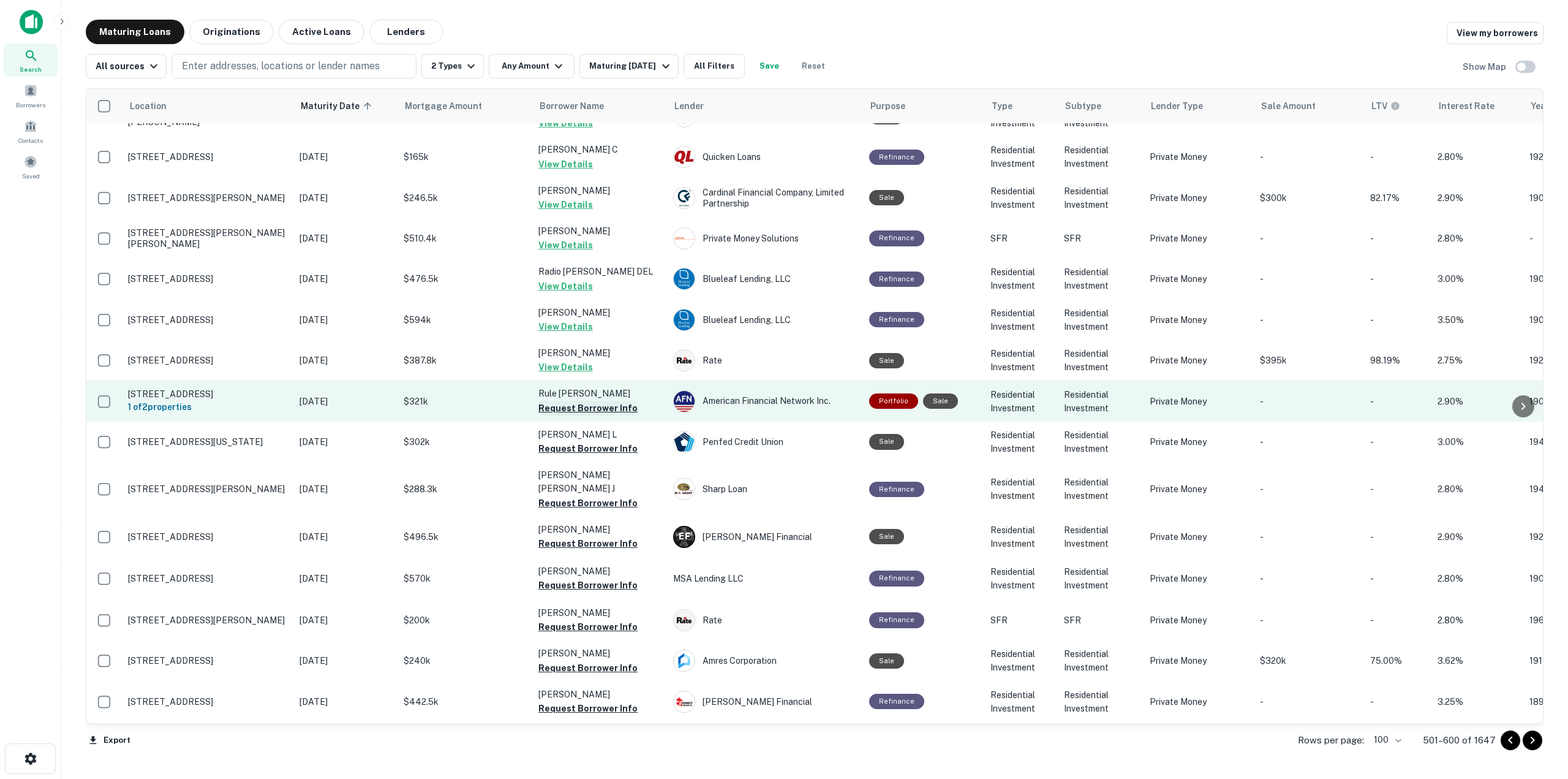
click at [622, 408] on button "Request Borrower Info" at bounding box center [588, 408] width 99 height 15
